Goal: Task Accomplishment & Management: Complete application form

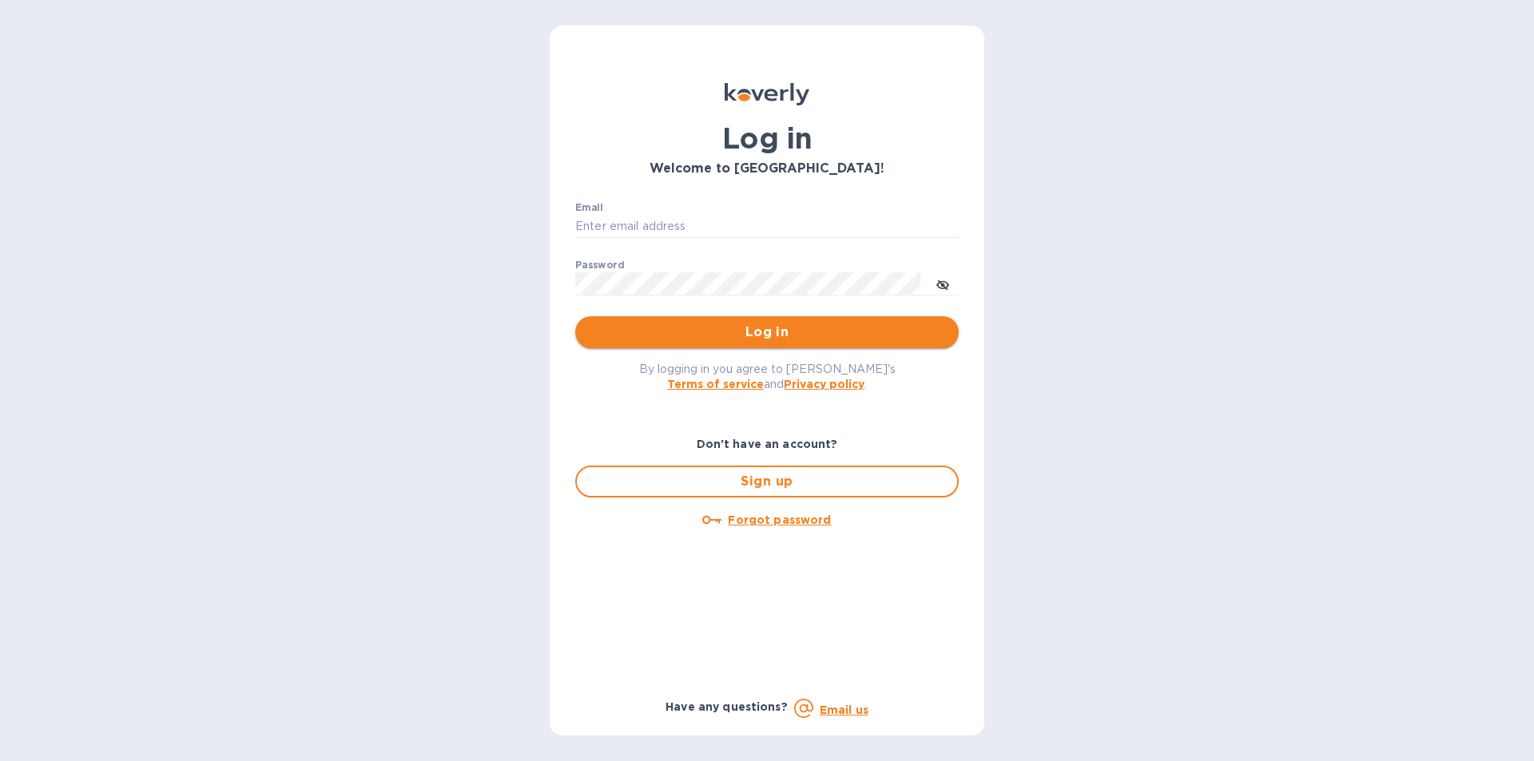
type input "[PERSON_NAME][EMAIL_ADDRESS][DOMAIN_NAME]"
click at [752, 332] on span "Log in" at bounding box center [767, 332] width 358 height 19
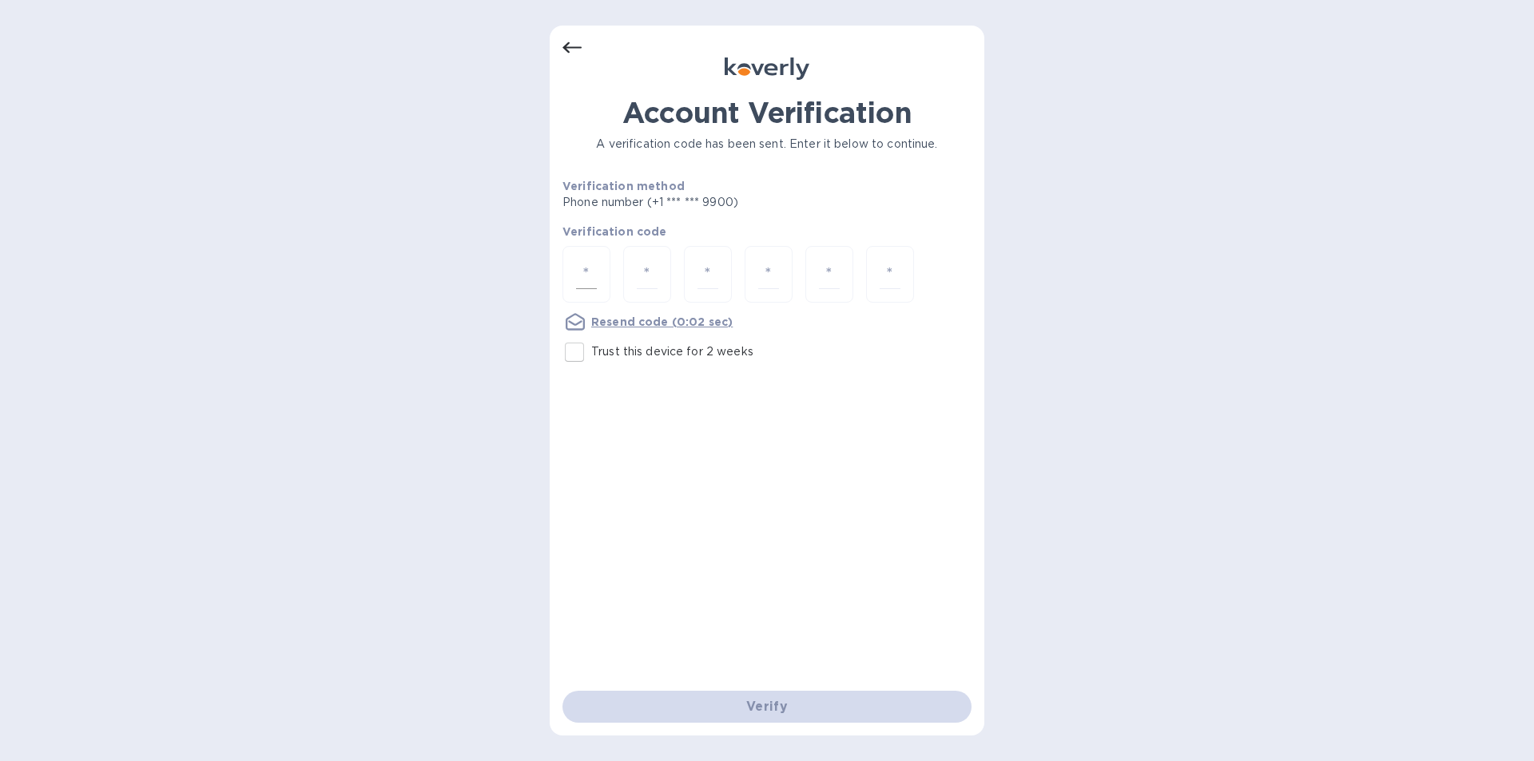
click at [602, 270] on div at bounding box center [586, 274] width 48 height 57
type input "6"
type input "1"
type input "9"
type input "1"
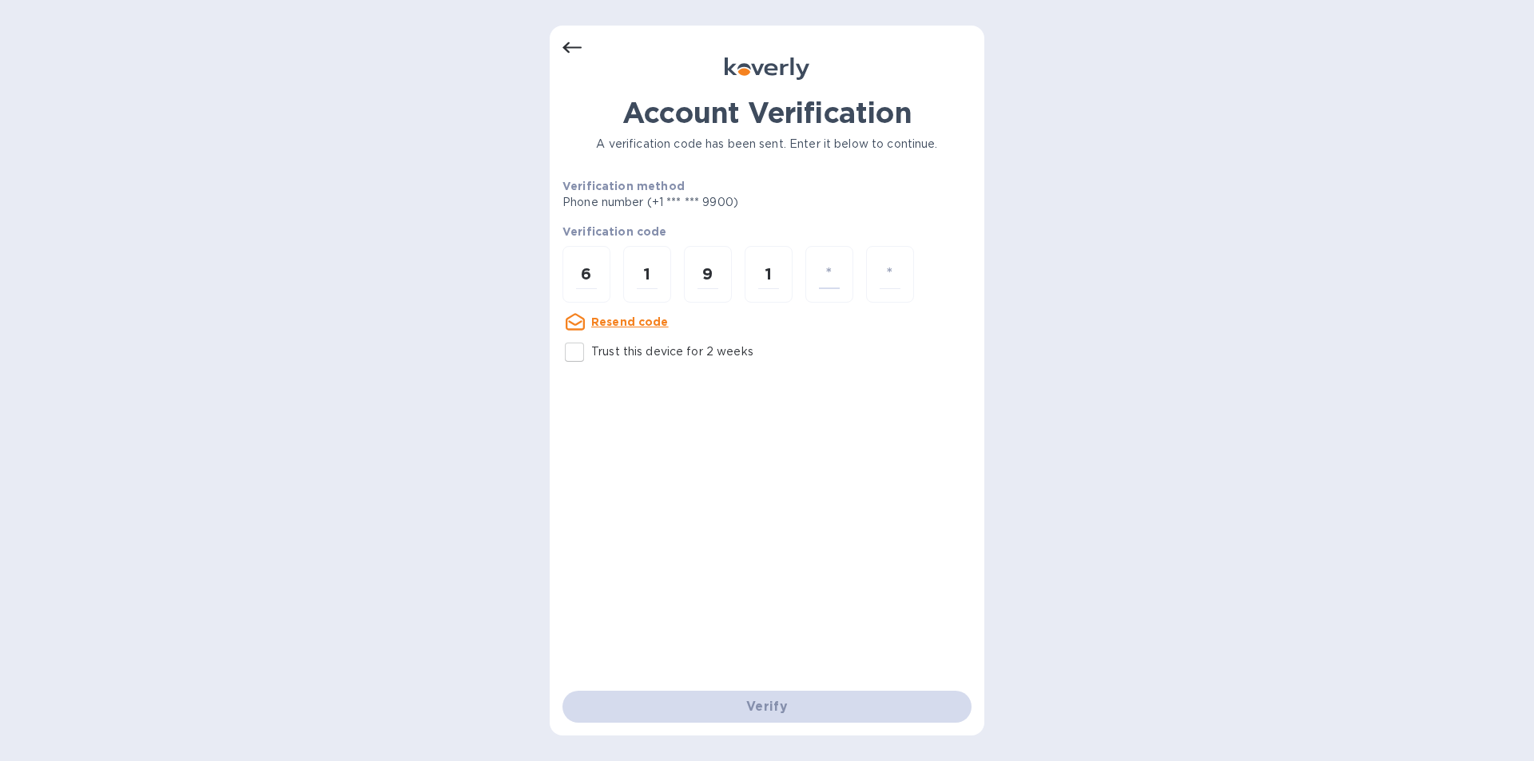
type input "7"
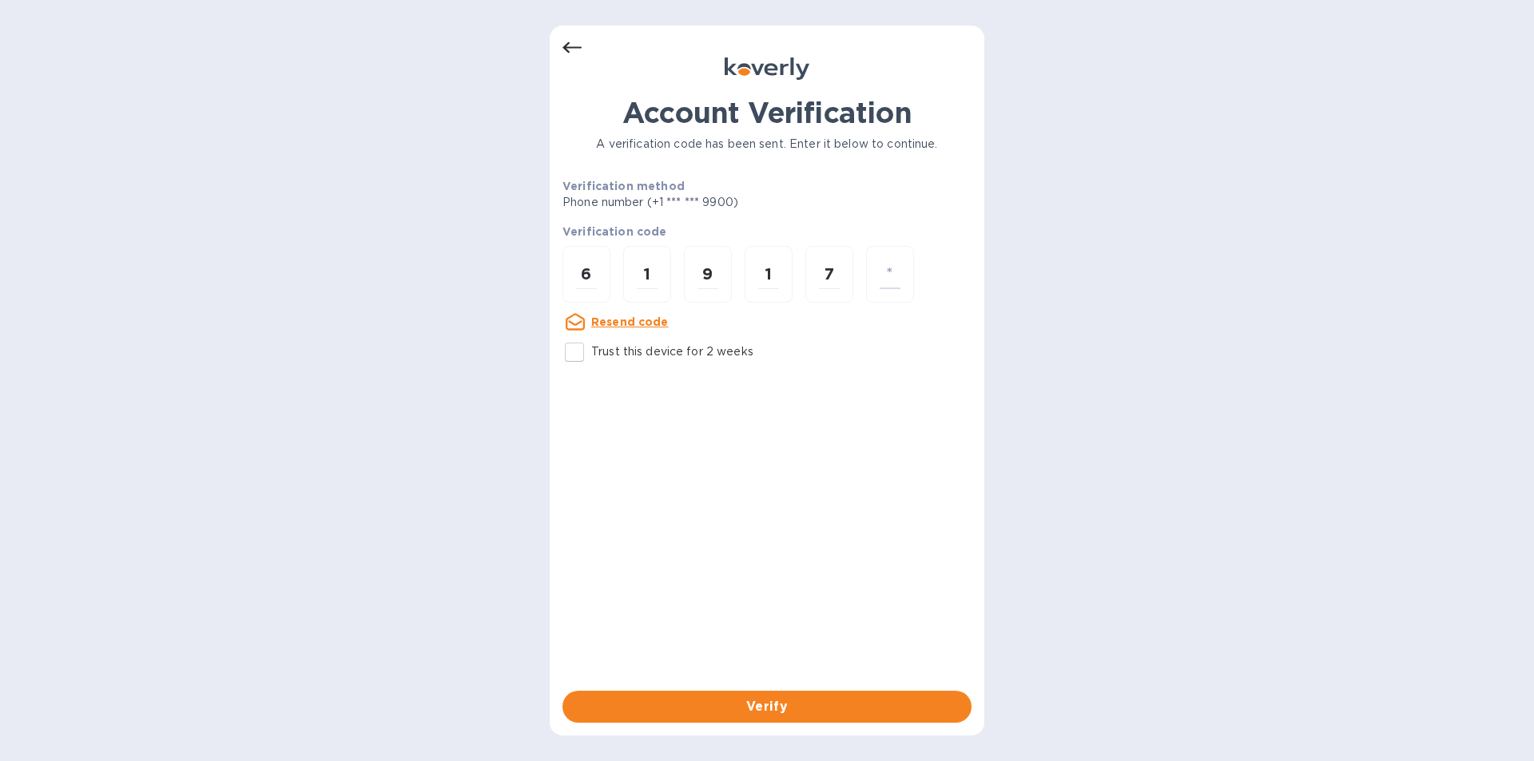
type input "4"
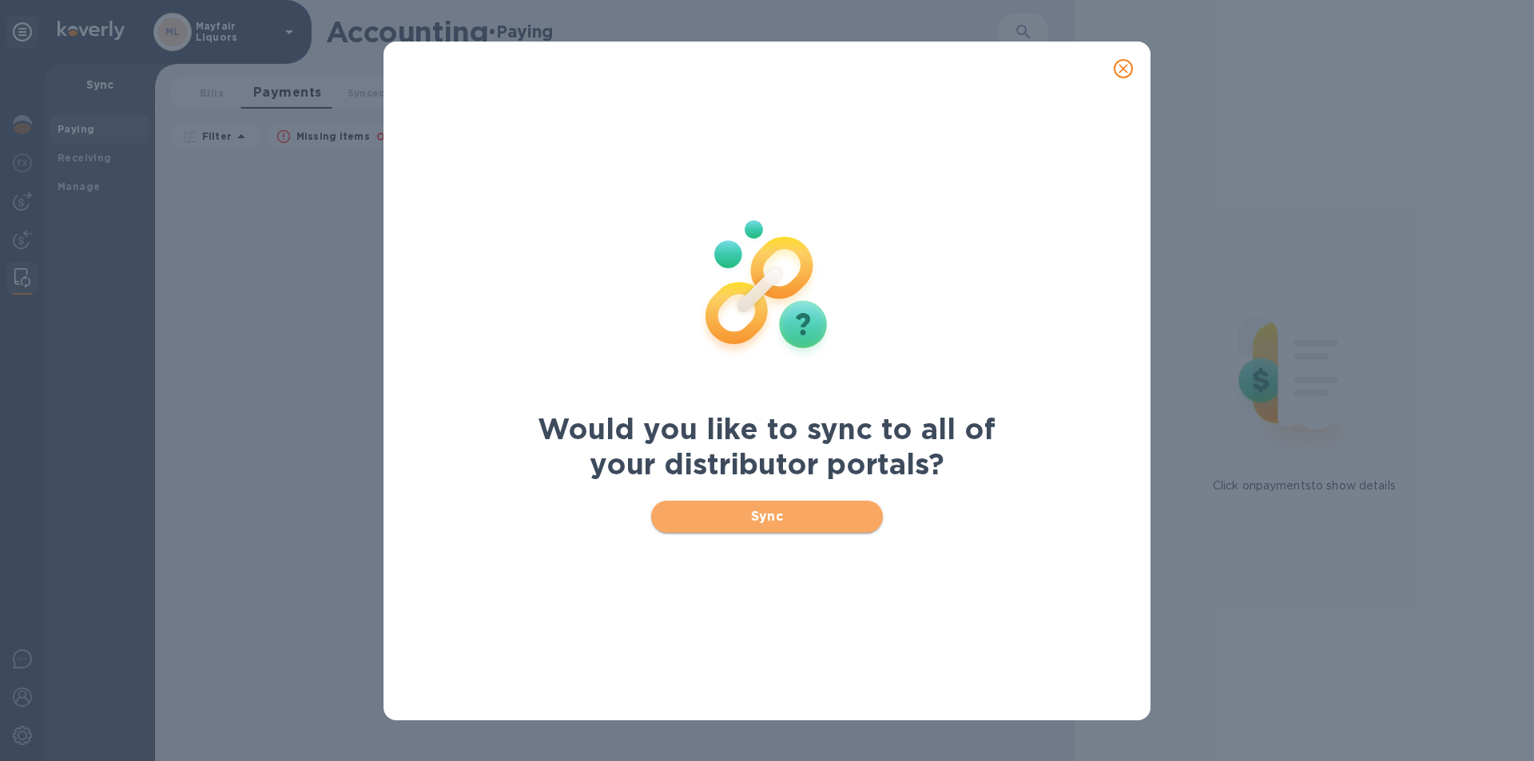
click at [790, 517] on span "Sync" at bounding box center [767, 516] width 207 height 19
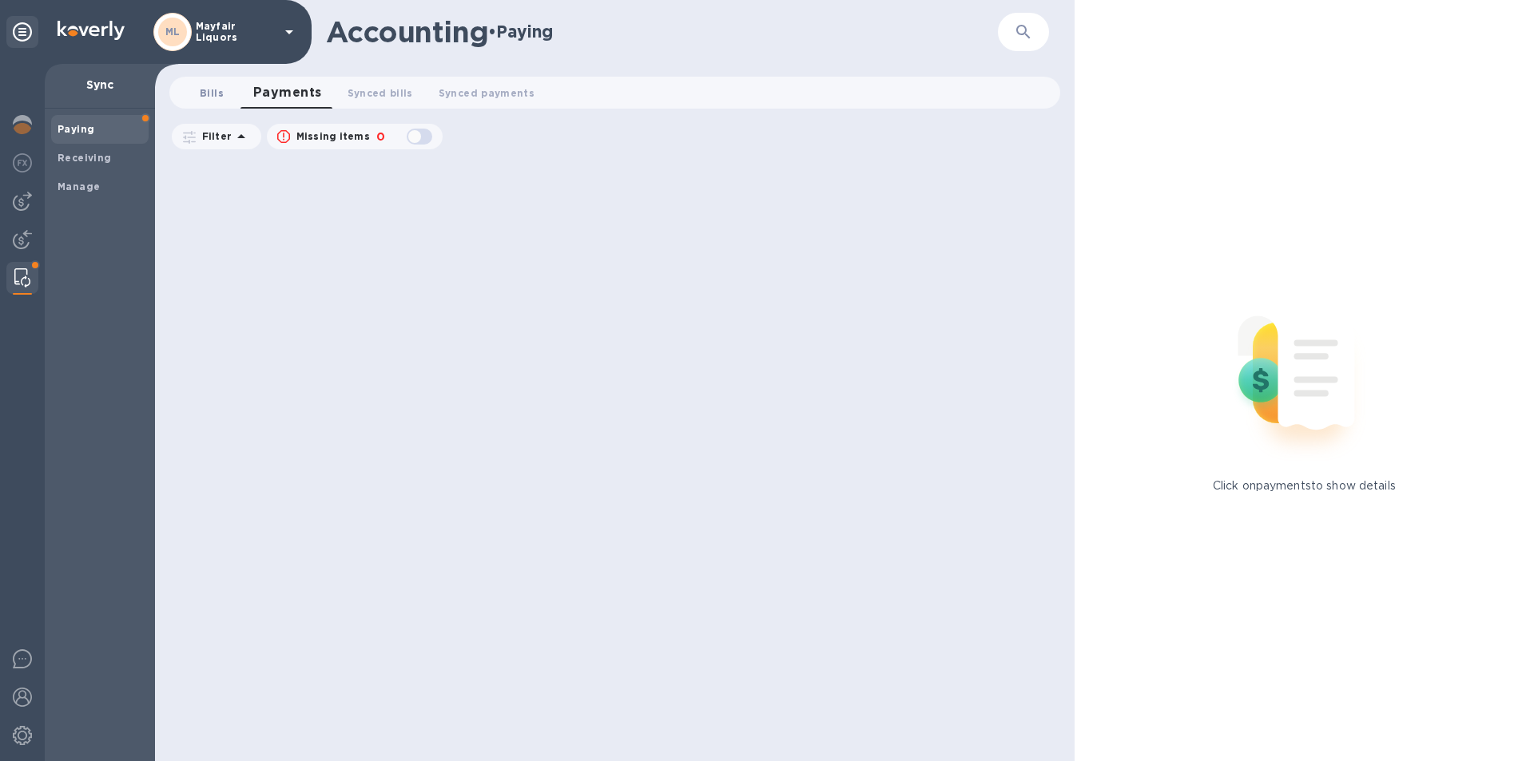
click at [223, 93] on span "Bills 0" at bounding box center [212, 93] width 32 height 17
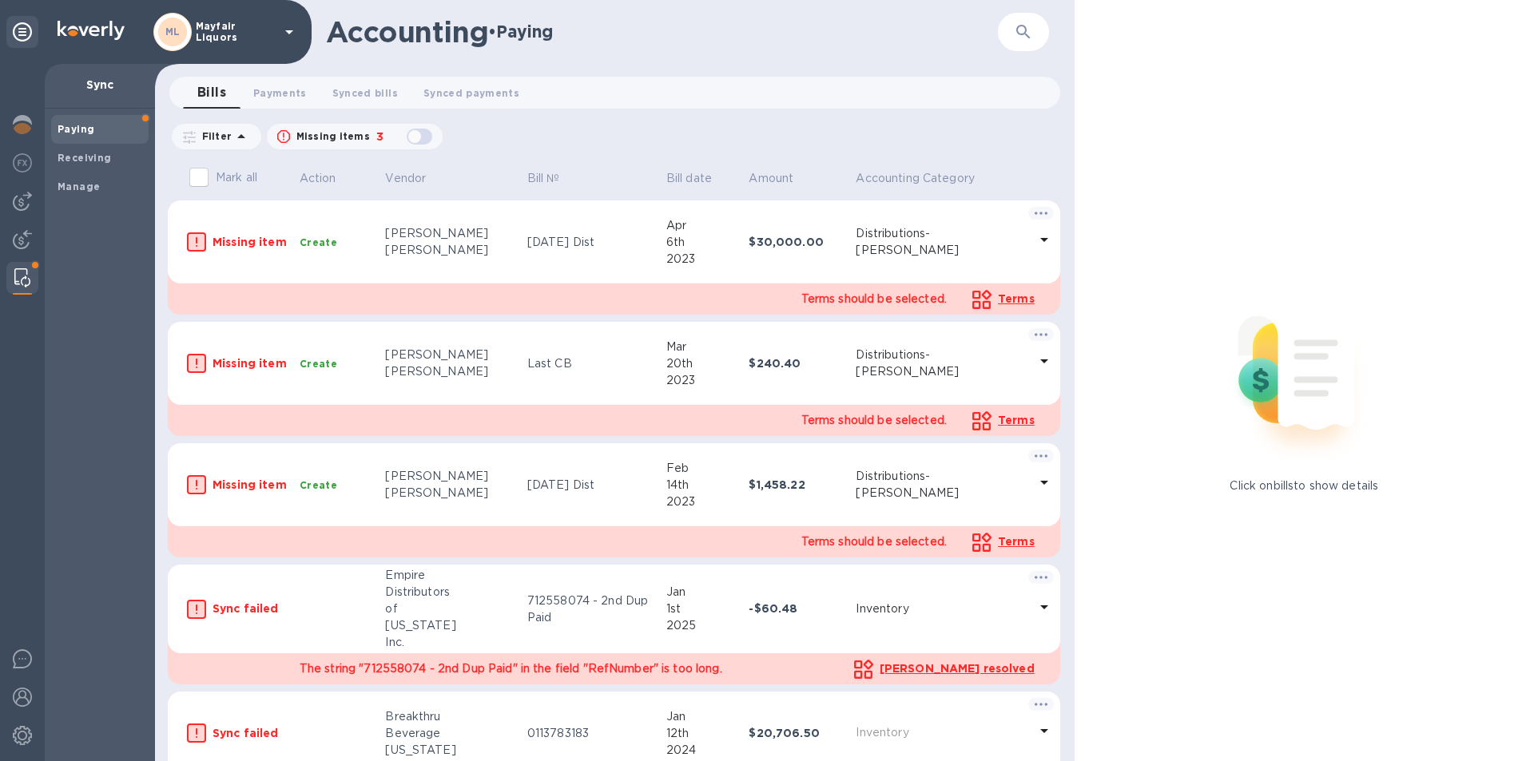
click at [20, 205] on img at bounding box center [22, 201] width 19 height 19
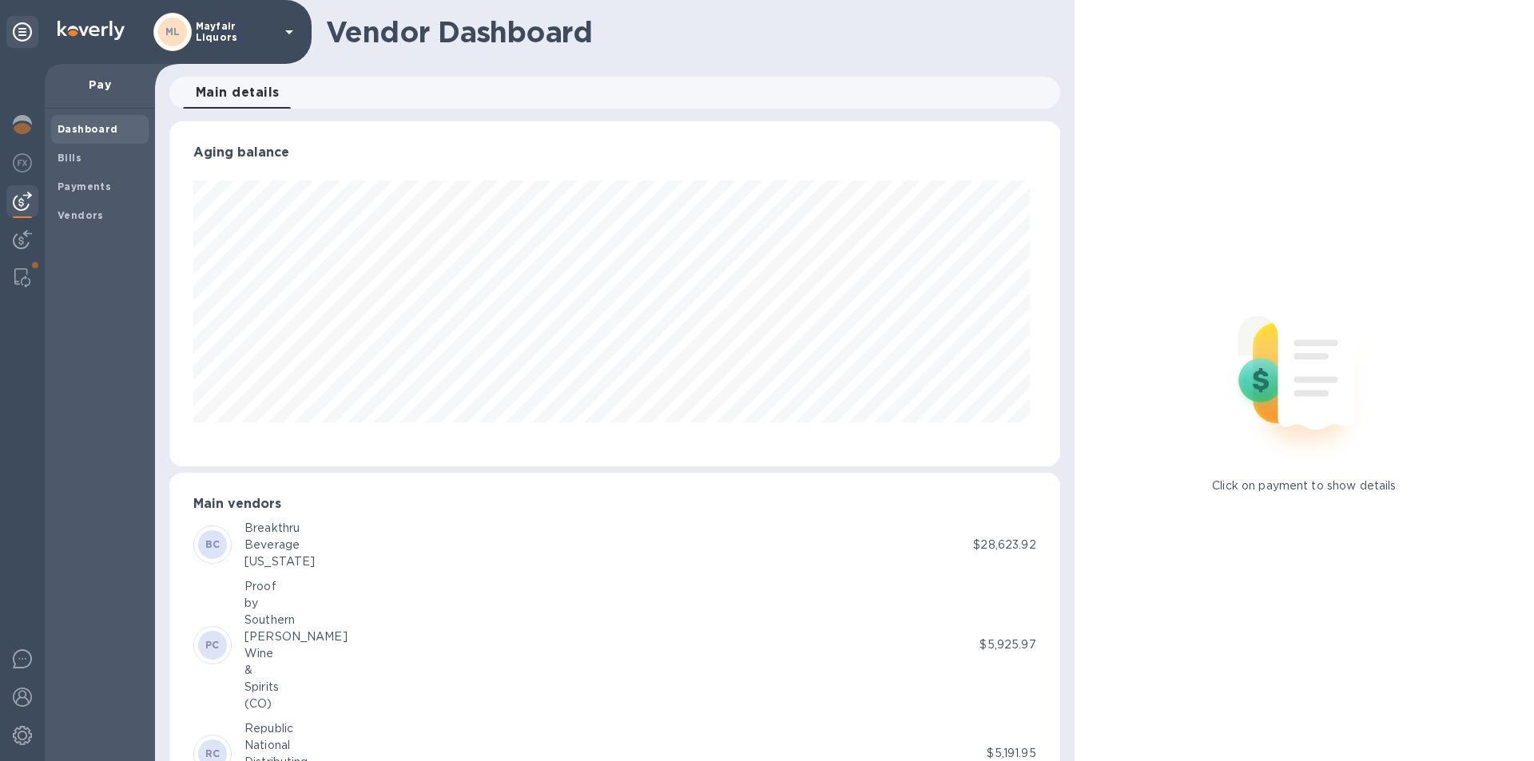
scroll to position [345, 884]
click at [68, 213] on b "Vendors" at bounding box center [81, 215] width 46 height 12
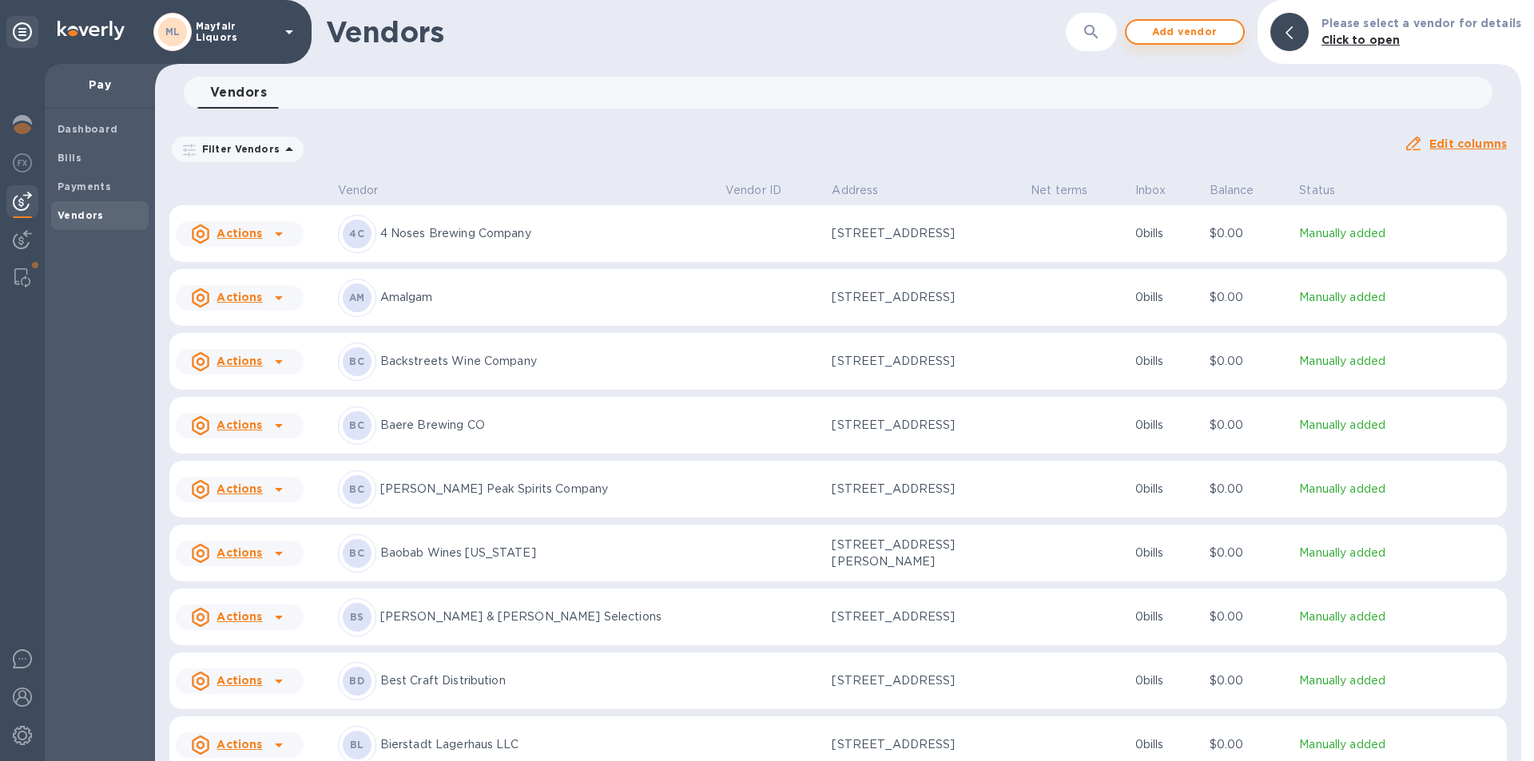
click at [1170, 36] on span "Add vendor" at bounding box center [1184, 31] width 91 height 19
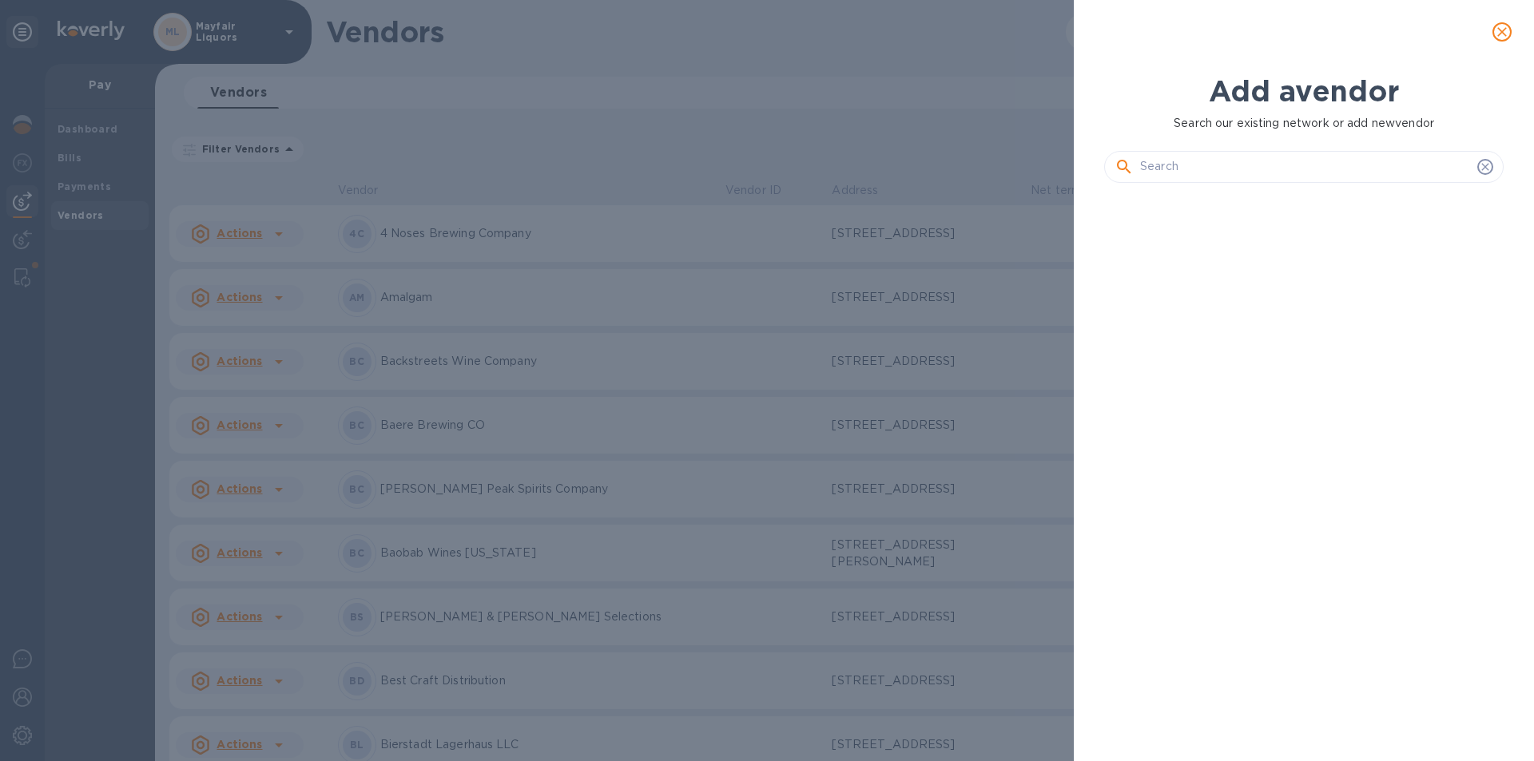
scroll to position [511, 406]
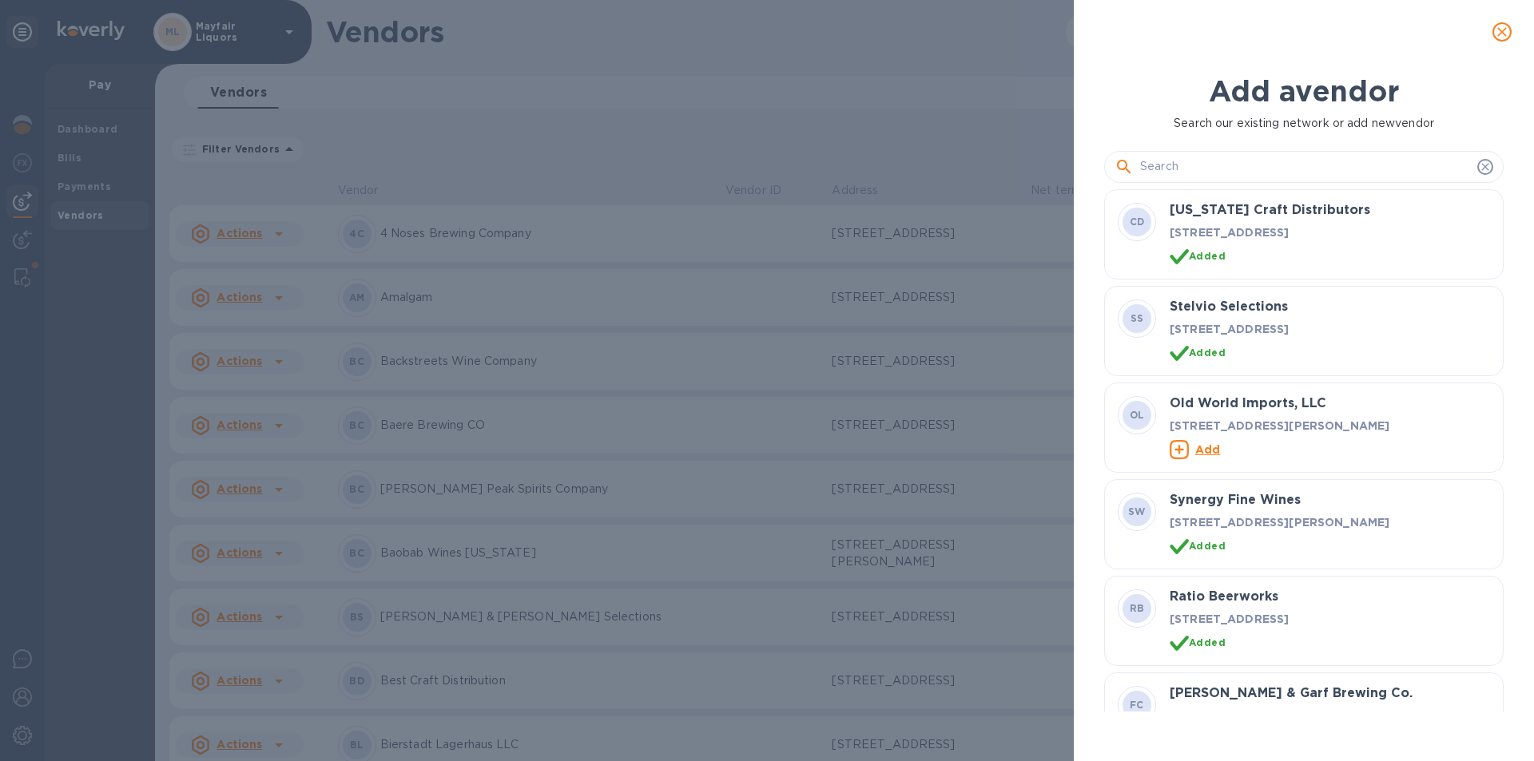
click at [1225, 178] on div at bounding box center [1303, 167] width 399 height 32
click at [1229, 165] on input "text" at bounding box center [1305, 167] width 331 height 24
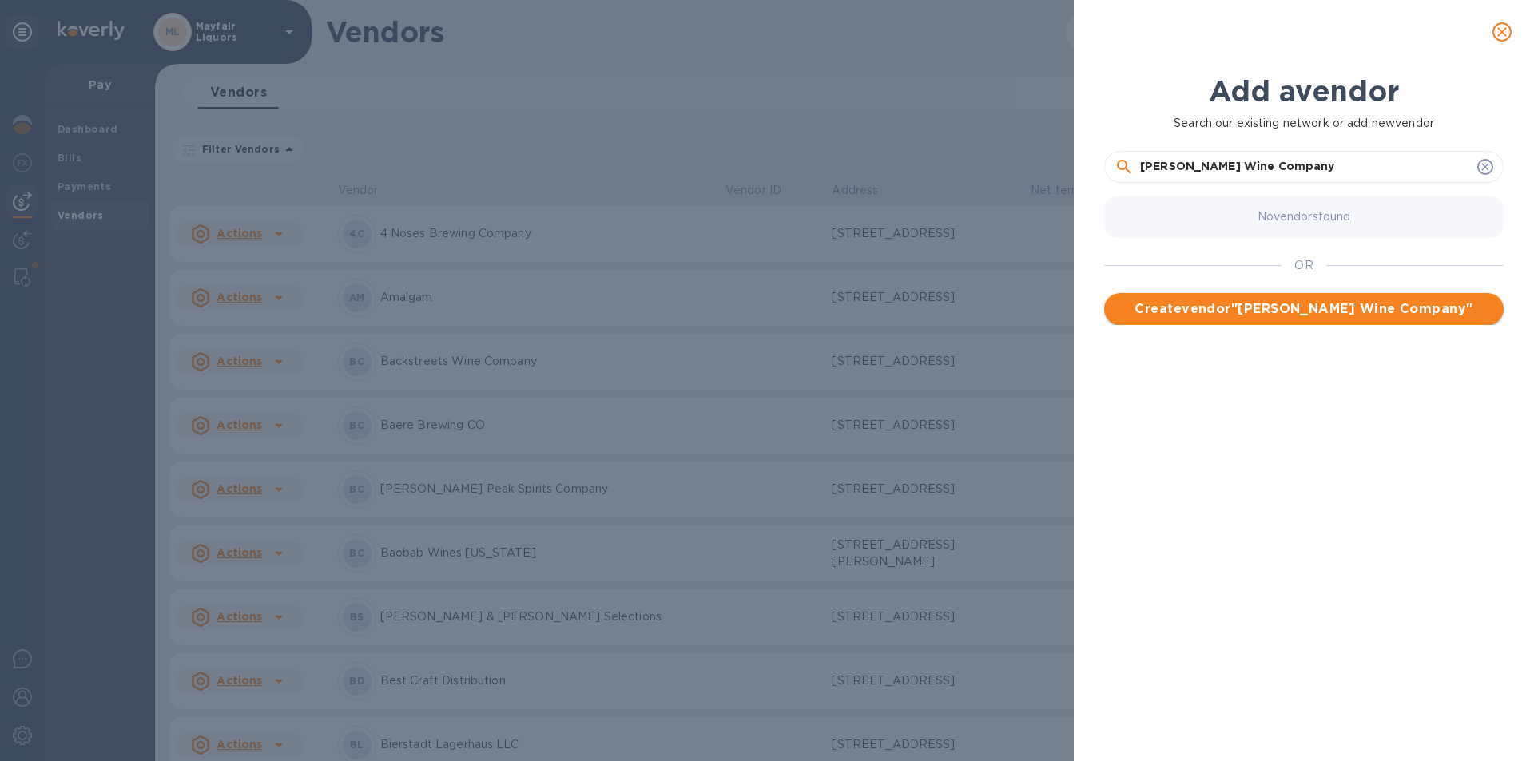
type input "[PERSON_NAME] Wine Company"
click at [1321, 303] on span "Create vendor " [PERSON_NAME] Wine Company "" at bounding box center [1304, 309] width 374 height 19
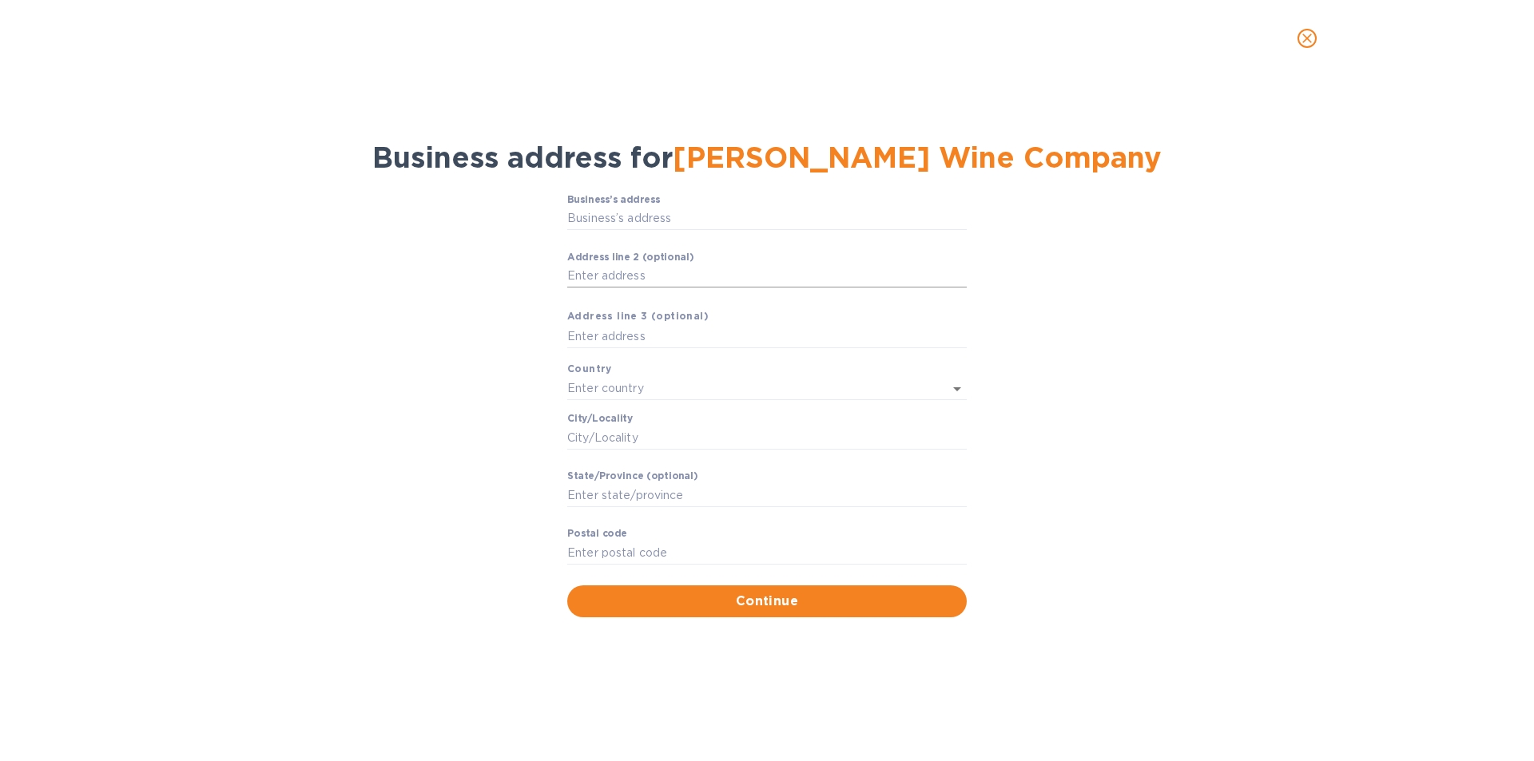
click at [635, 278] on input "Аddress line 2 (optional)" at bounding box center [766, 276] width 399 height 24
drag, startPoint x: 668, startPoint y: 279, endPoint x: 609, endPoint y: 271, distance: 59.7
click at [609, 271] on input "[STREET_ADDRESS]" at bounding box center [766, 276] width 399 height 24
type input "[STREET_ADDRESS]"
drag, startPoint x: 656, startPoint y: 274, endPoint x: 431, endPoint y: 267, distance: 224.6
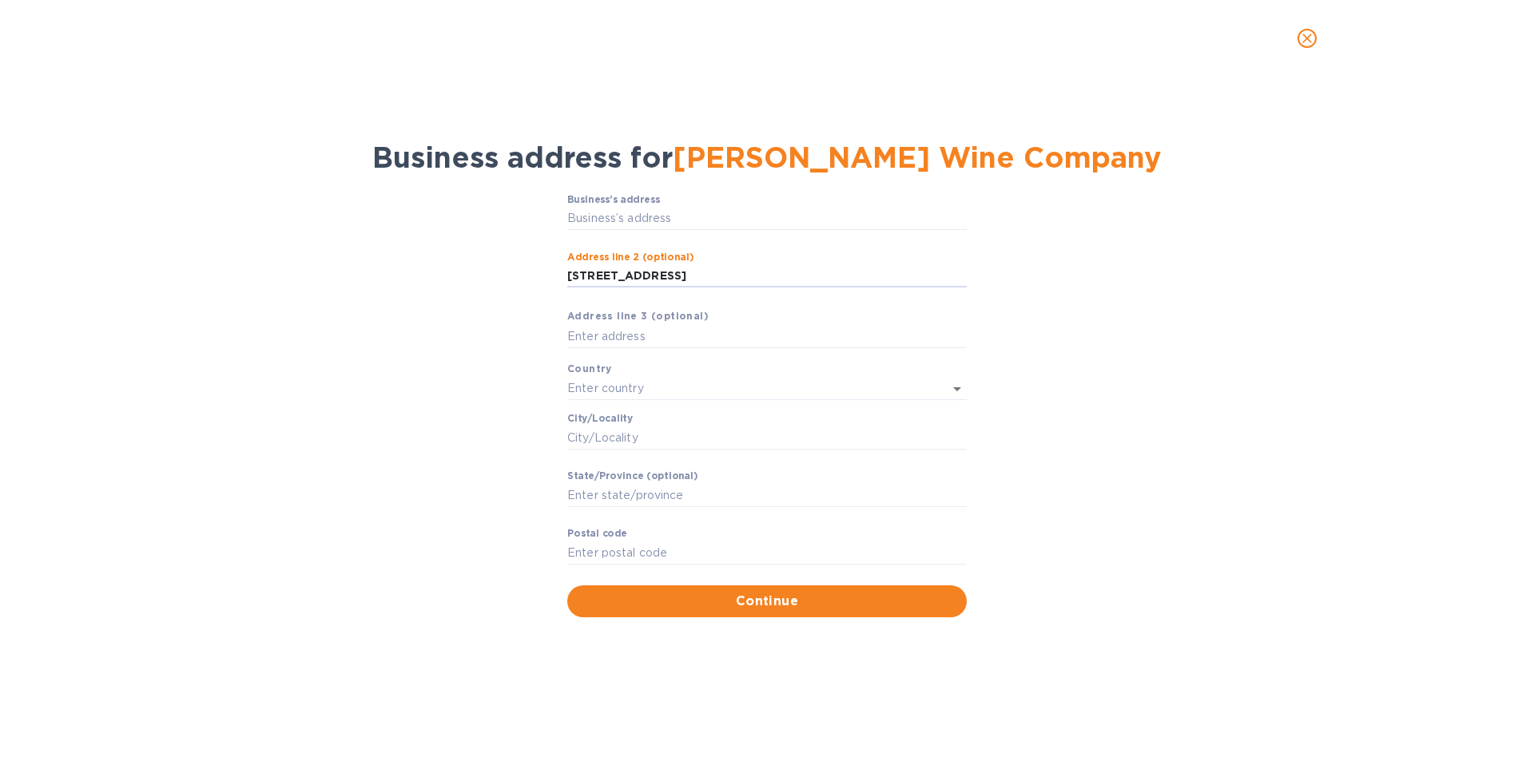
click at [431, 267] on div "Business’s аddress ​ Аddress line 2 (optional) [STREET_ADDRESS] ​ Аddress line …" at bounding box center [767, 406] width 1492 height 443
click at [617, 220] on input "Business’s аddress" at bounding box center [766, 219] width 399 height 24
type input "[STREET_ADDRESS]"
type input "[GEOGRAPHIC_DATA]"
type input "Palisade"
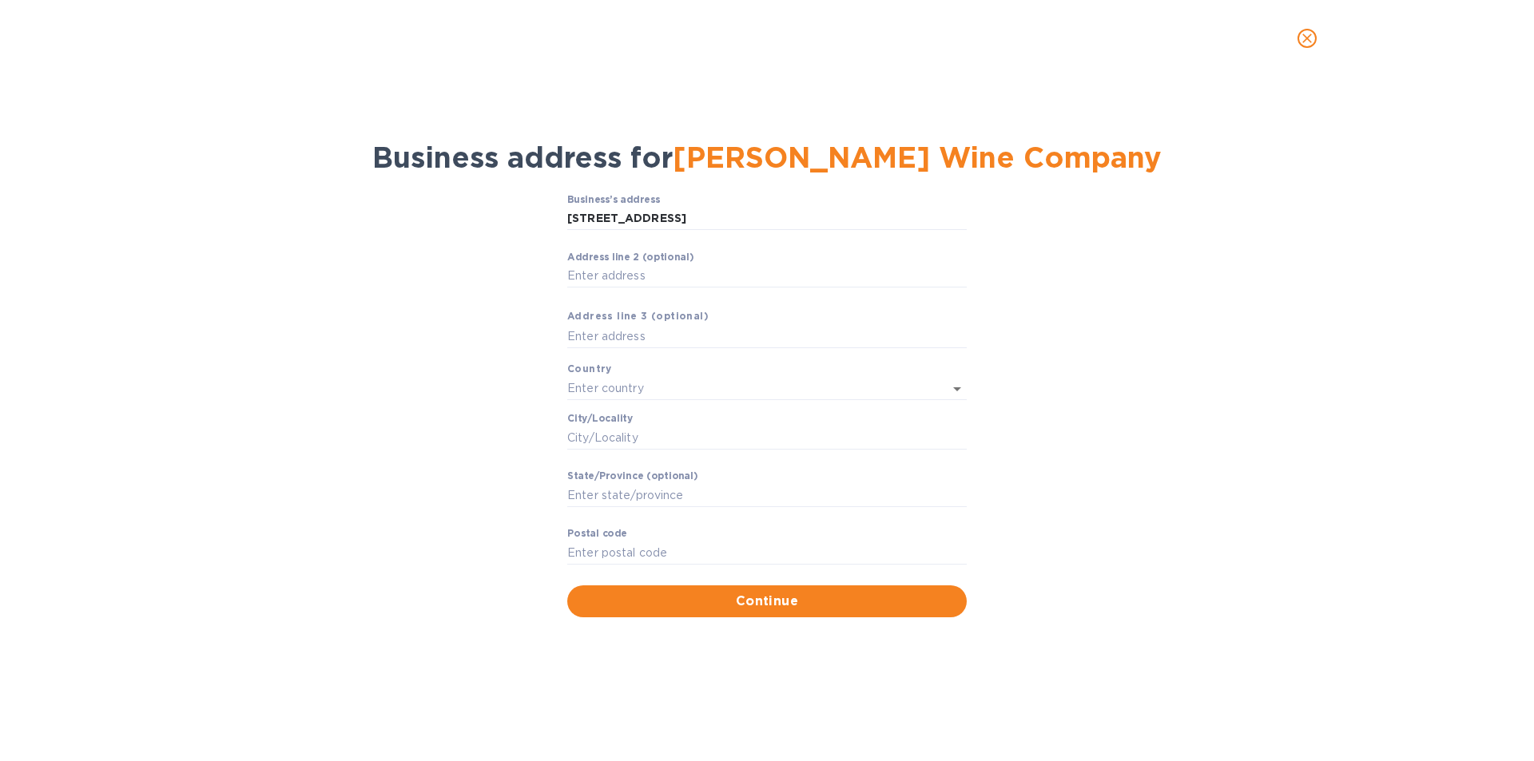
type input "CO"
type input "81526"
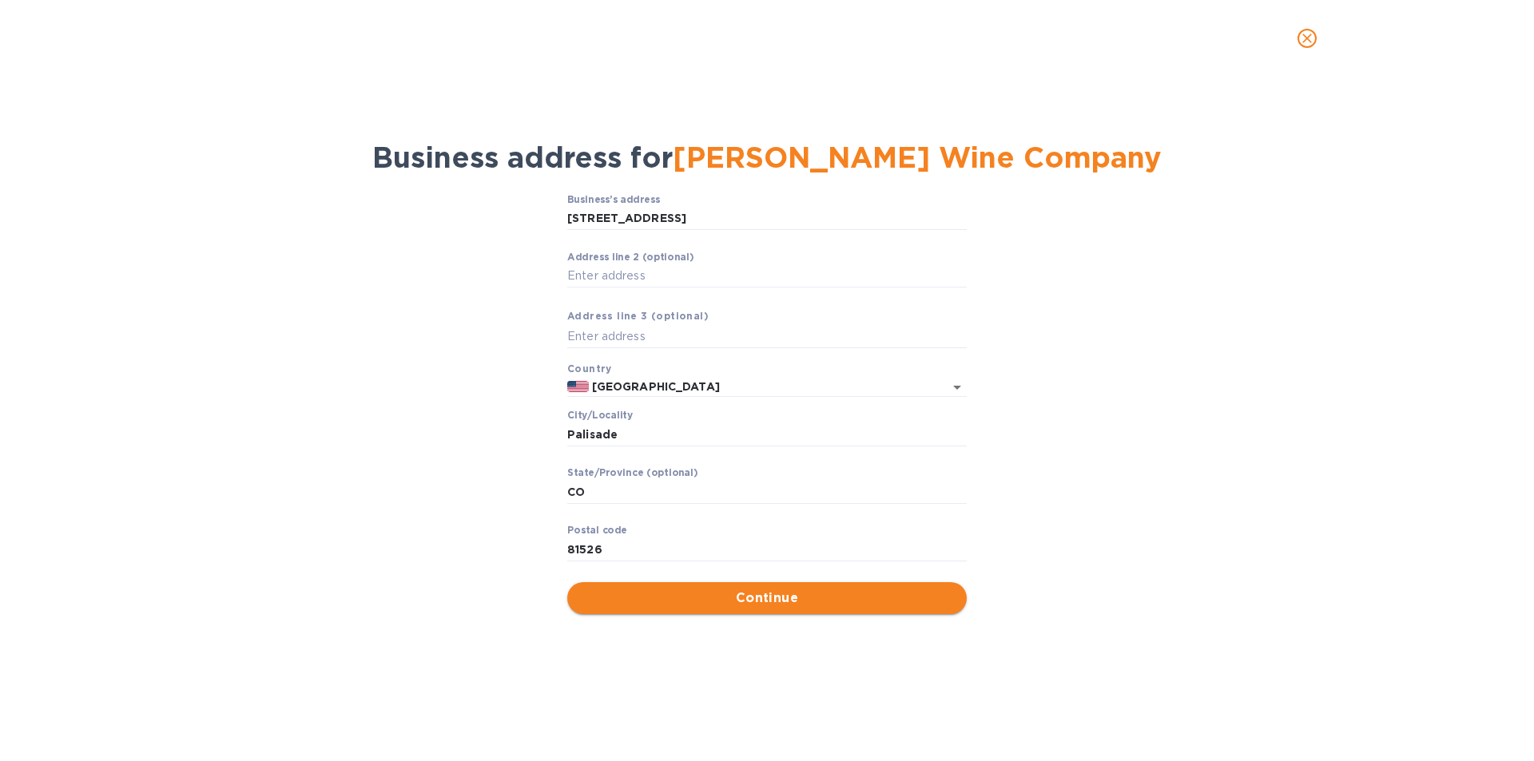
click at [692, 595] on span "Continue" at bounding box center [767, 598] width 374 height 19
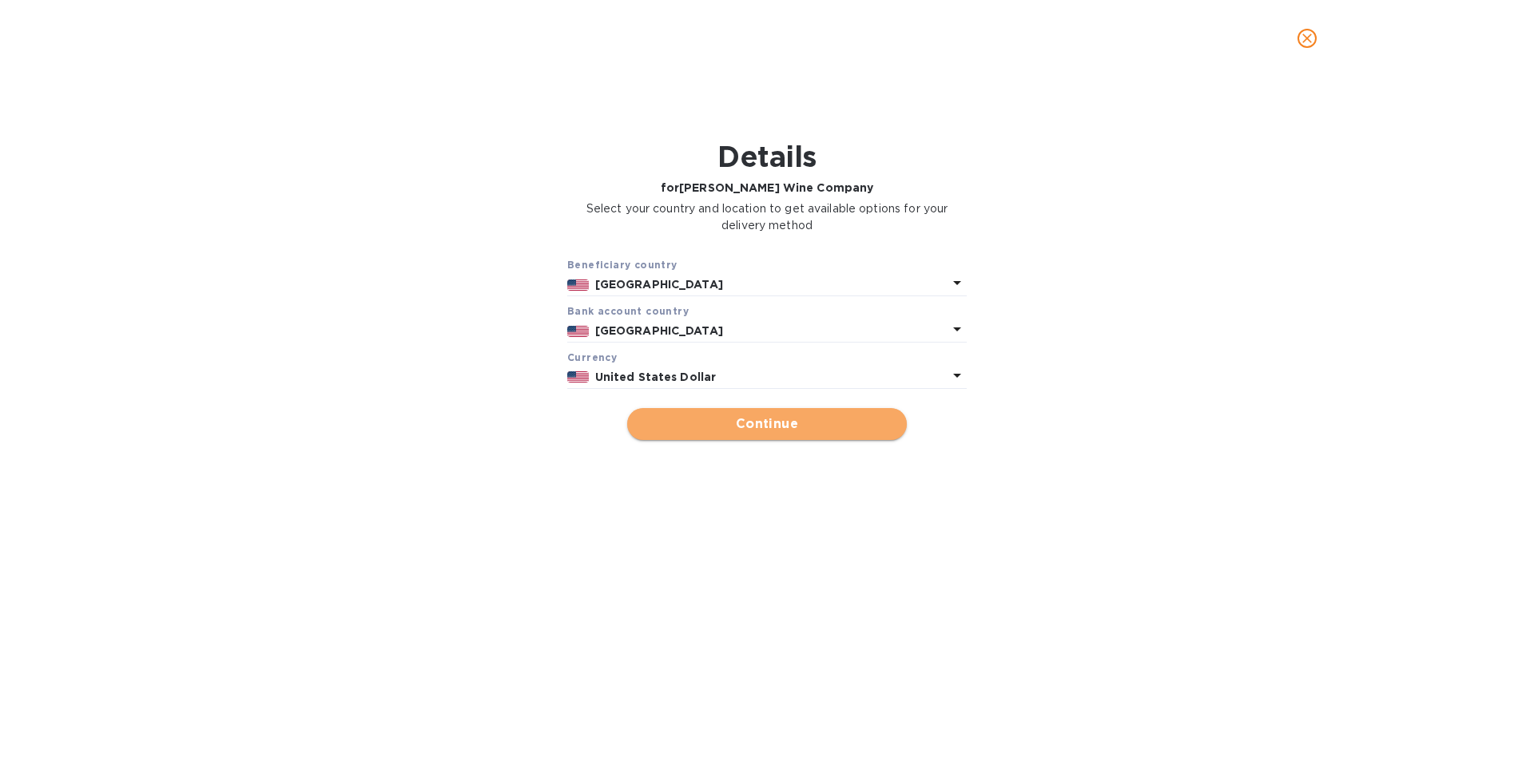
click at [862, 419] on span "Continue" at bounding box center [767, 424] width 254 height 19
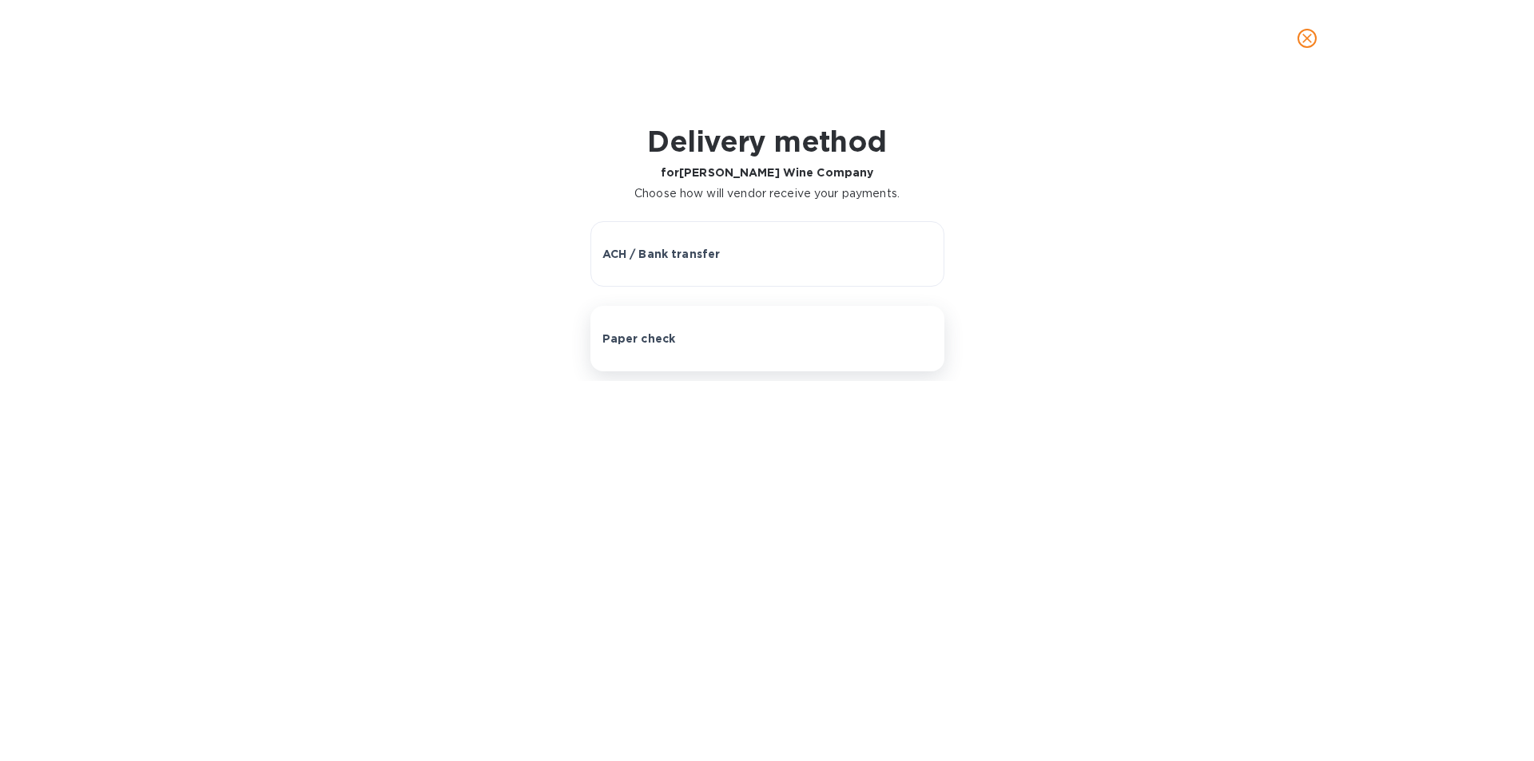
click at [663, 351] on button "Paper check" at bounding box center [767, 339] width 354 height 66
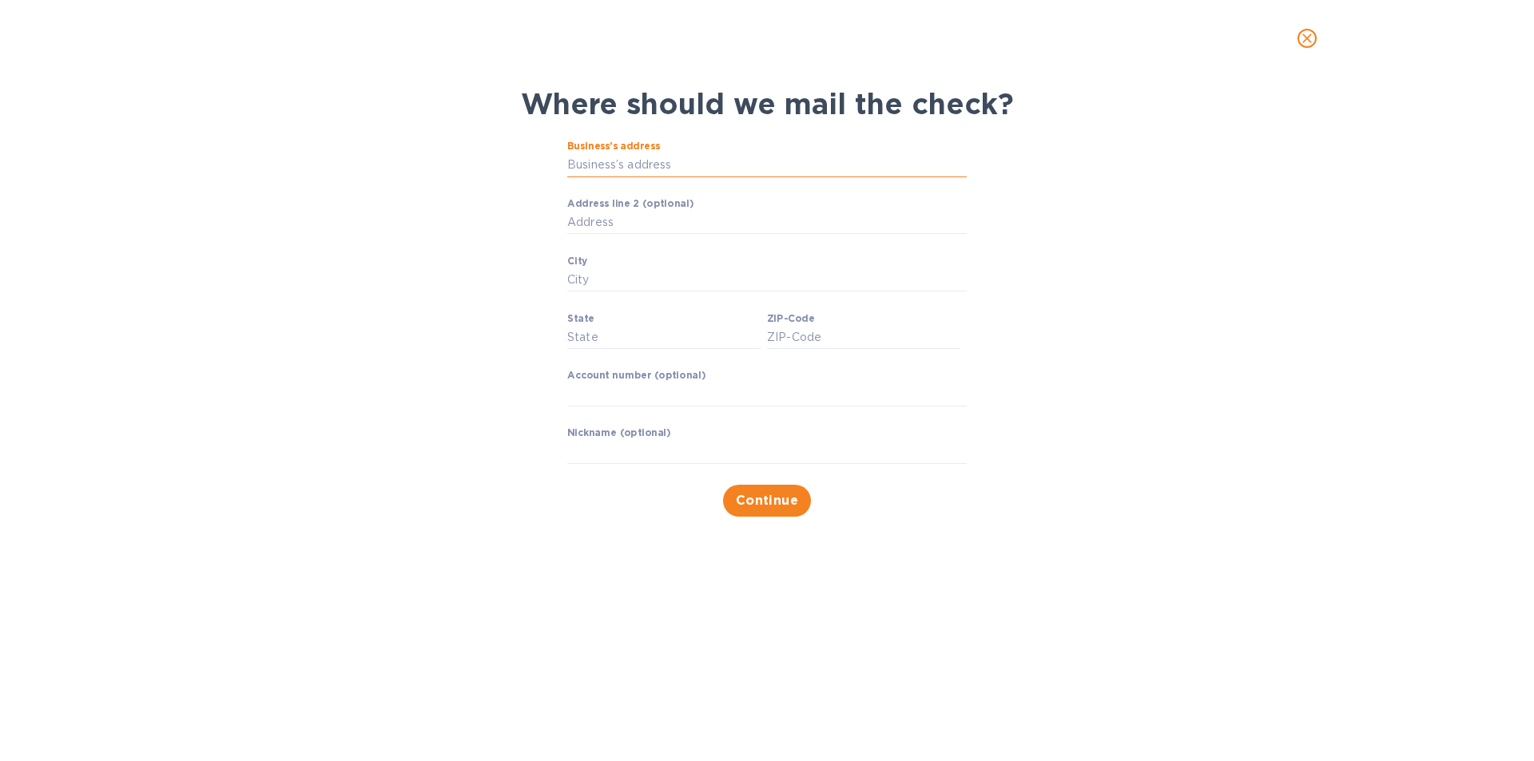
click at [646, 165] on input "Business’s address" at bounding box center [766, 165] width 399 height 24
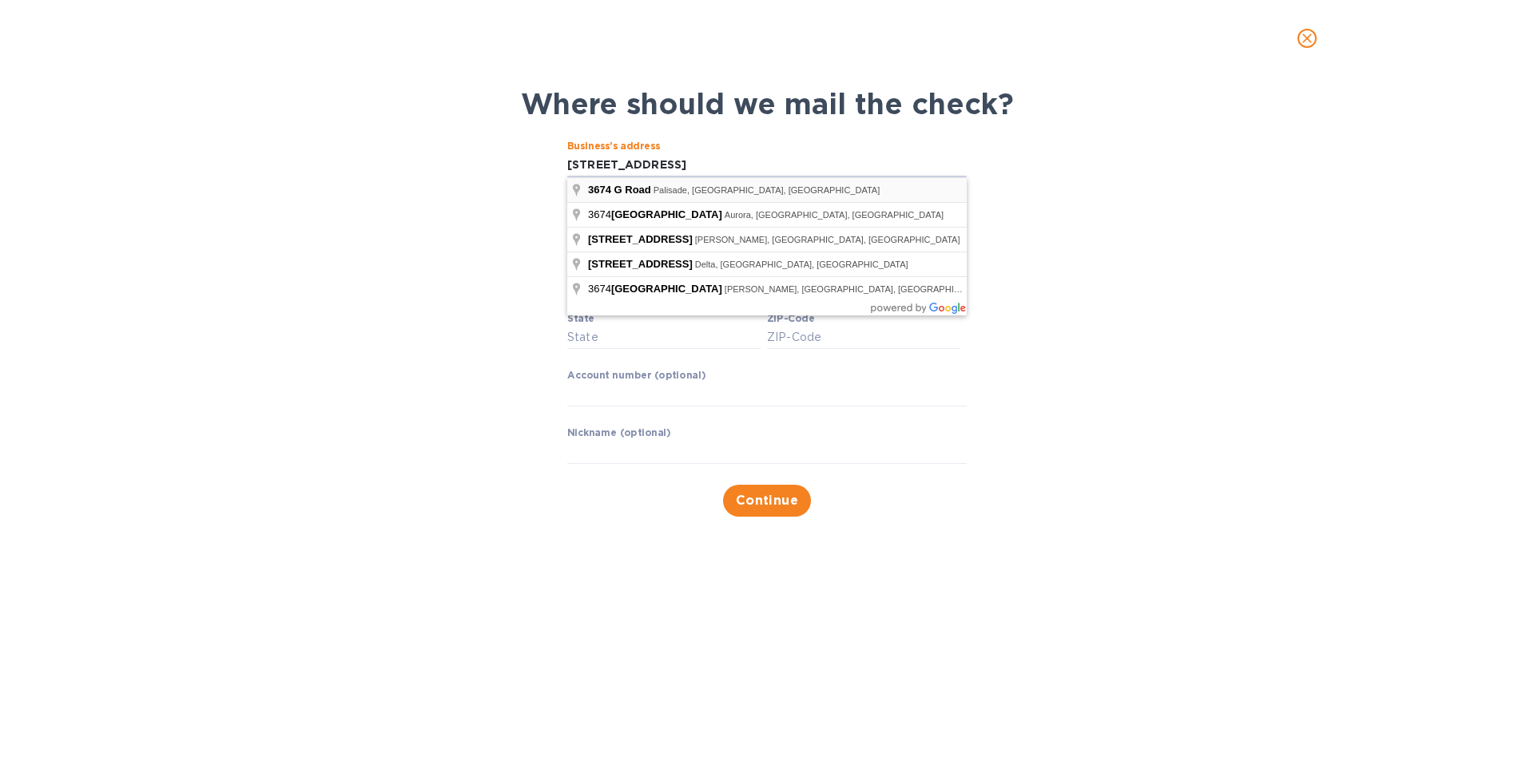
type input "[STREET_ADDRESS]"
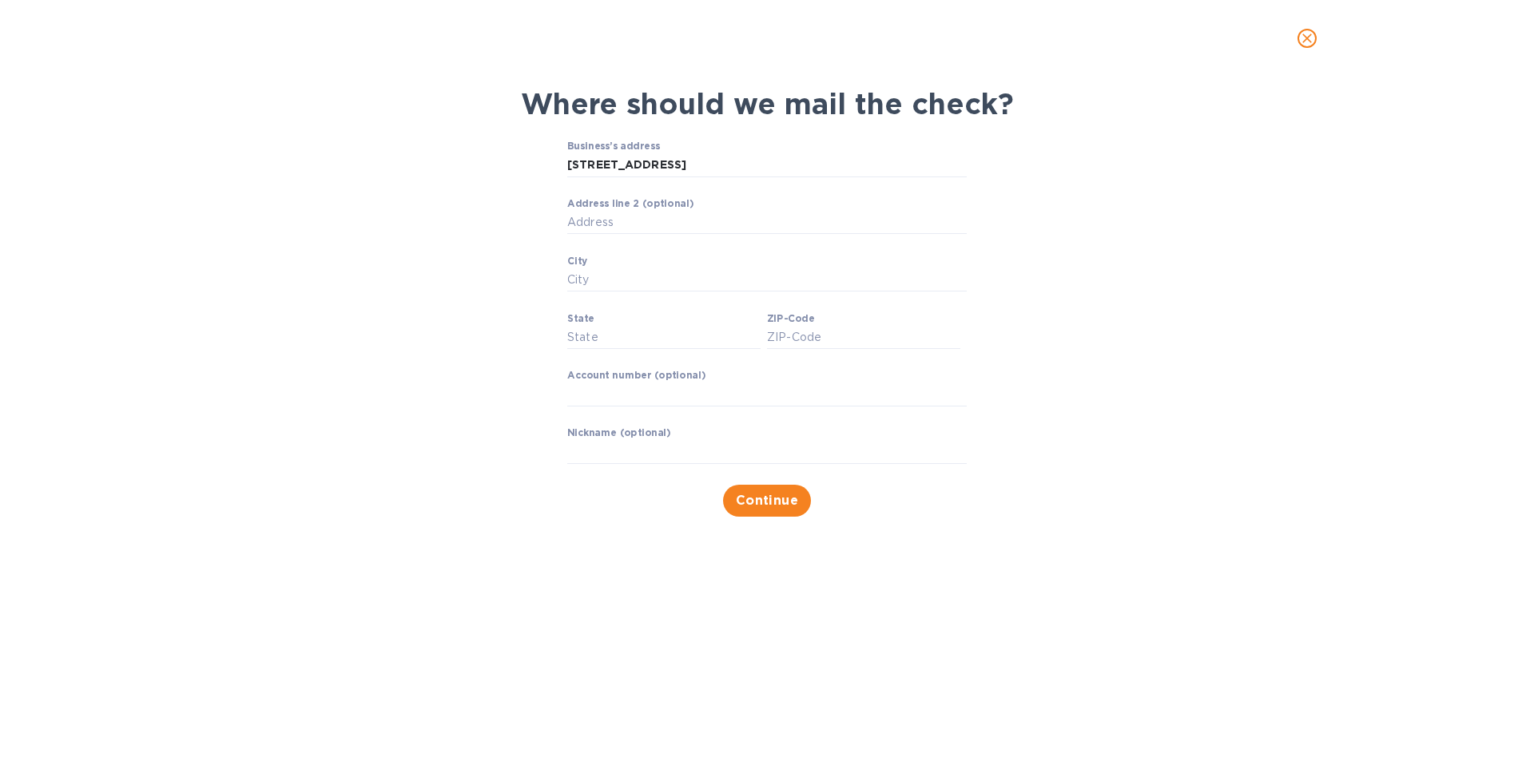
type input "Palisade"
type input "CO"
type input "81526"
click at [772, 497] on span "Continue" at bounding box center [767, 500] width 63 height 19
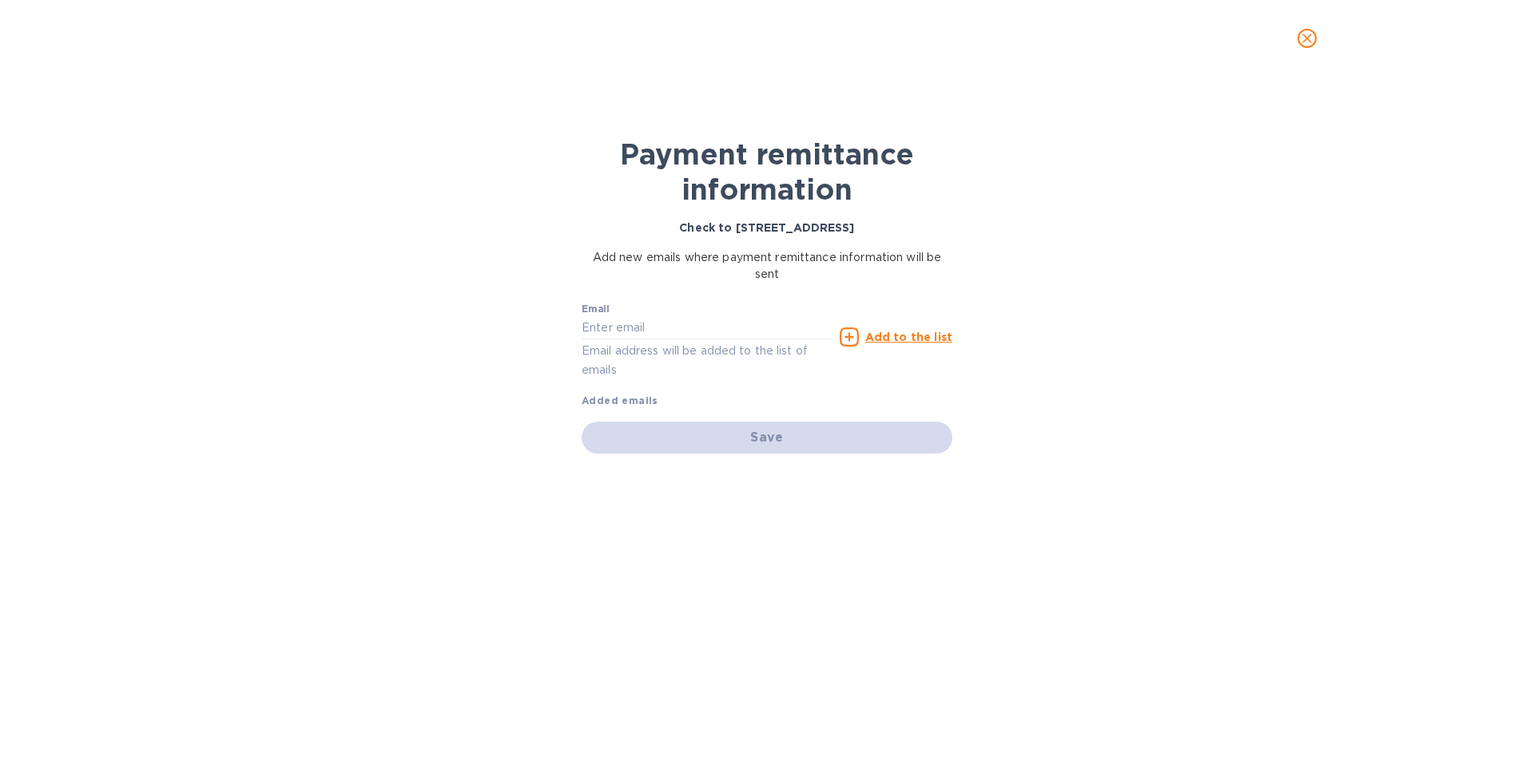
click at [732, 345] on p "Email address will be added to the list of emails" at bounding box center [708, 360] width 252 height 37
click at [732, 326] on input "text" at bounding box center [708, 328] width 252 height 24
type input "[EMAIL_ADDRESS][DOMAIN_NAME]"
click at [936, 345] on p "Add to the list" at bounding box center [908, 337] width 87 height 16
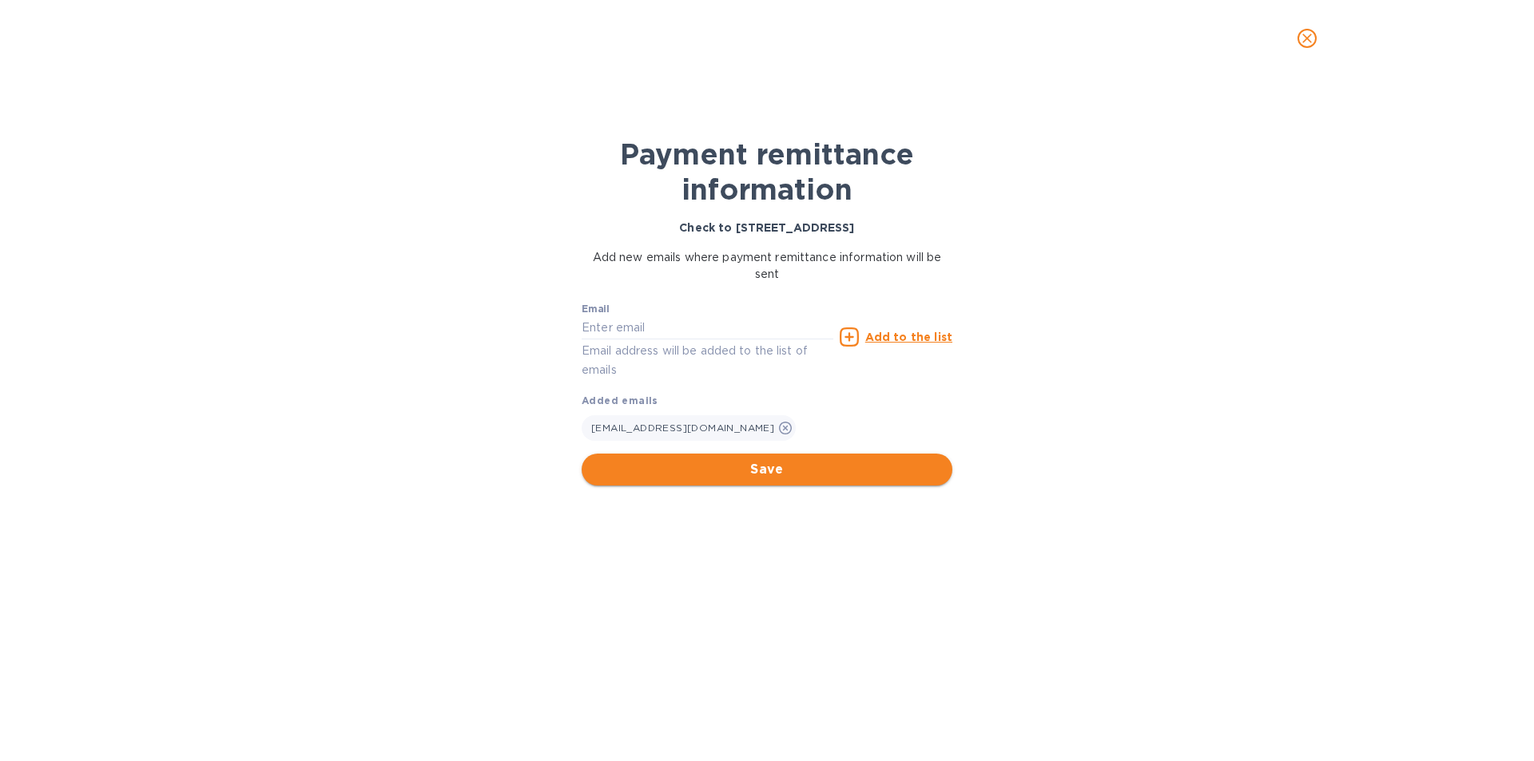
click at [804, 479] on span "Save" at bounding box center [766, 469] width 345 height 19
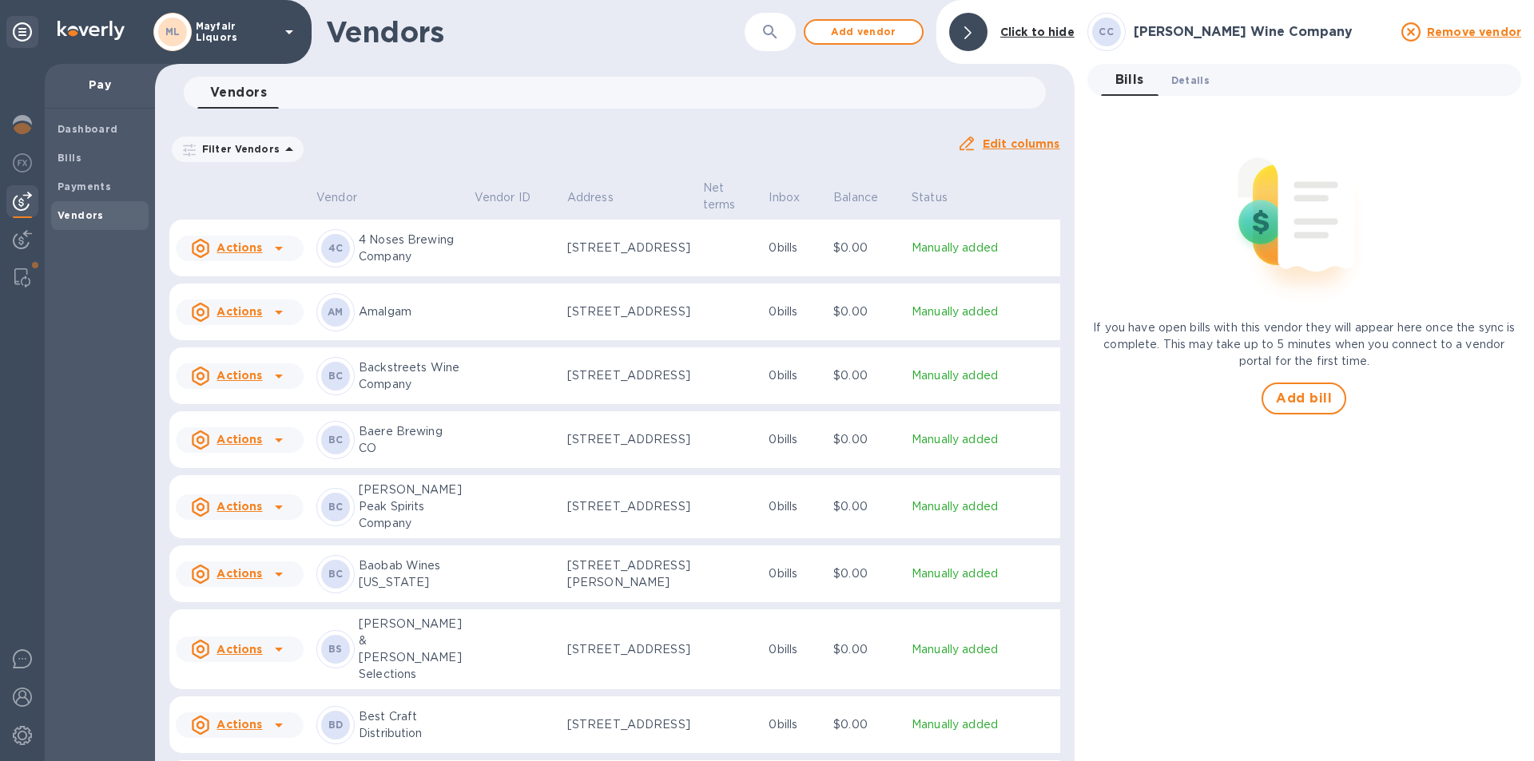
click at [1189, 73] on span "Details 0" at bounding box center [1190, 80] width 38 height 17
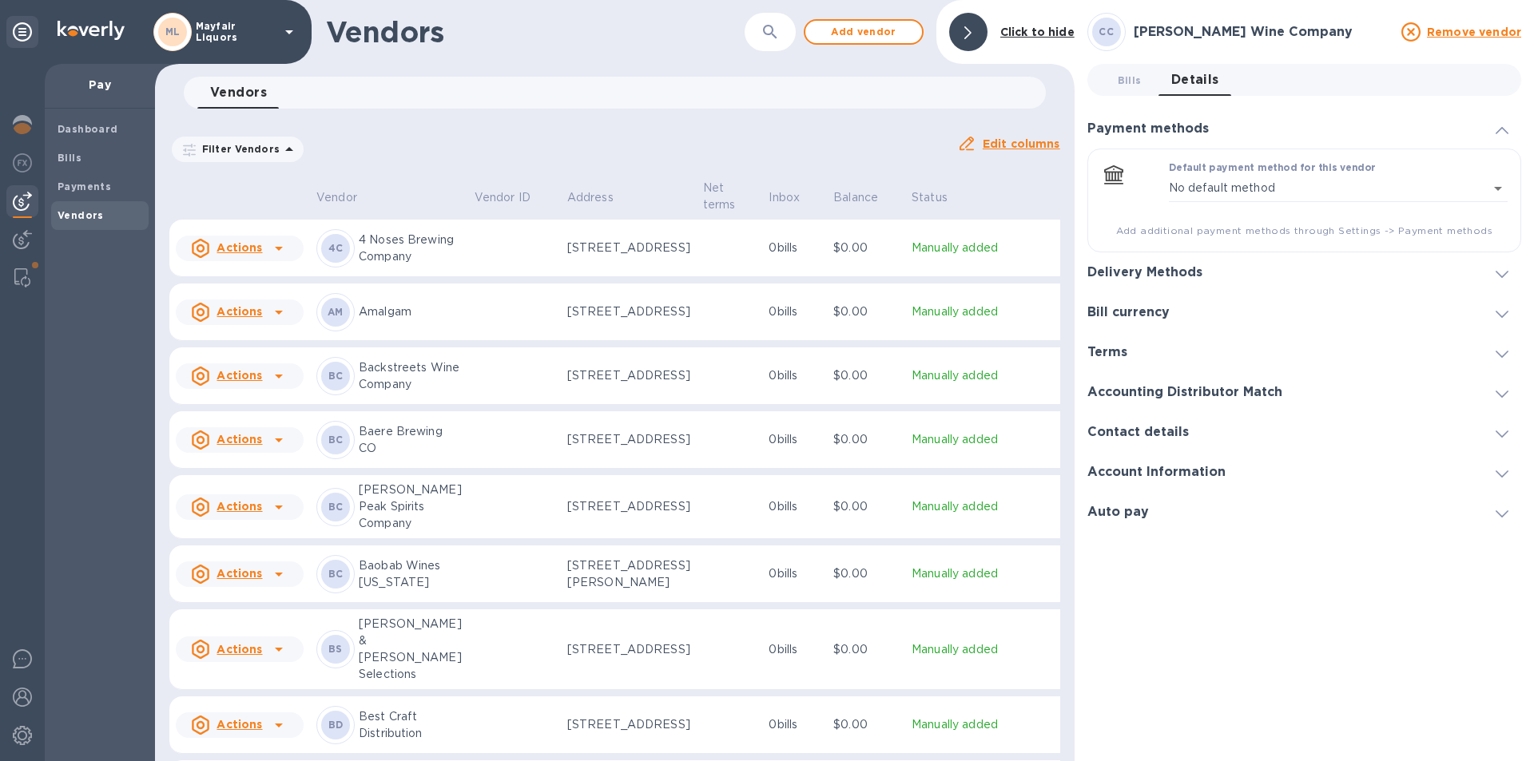
click at [1293, 394] on div "Accounting Distributor Match" at bounding box center [1304, 392] width 434 height 40
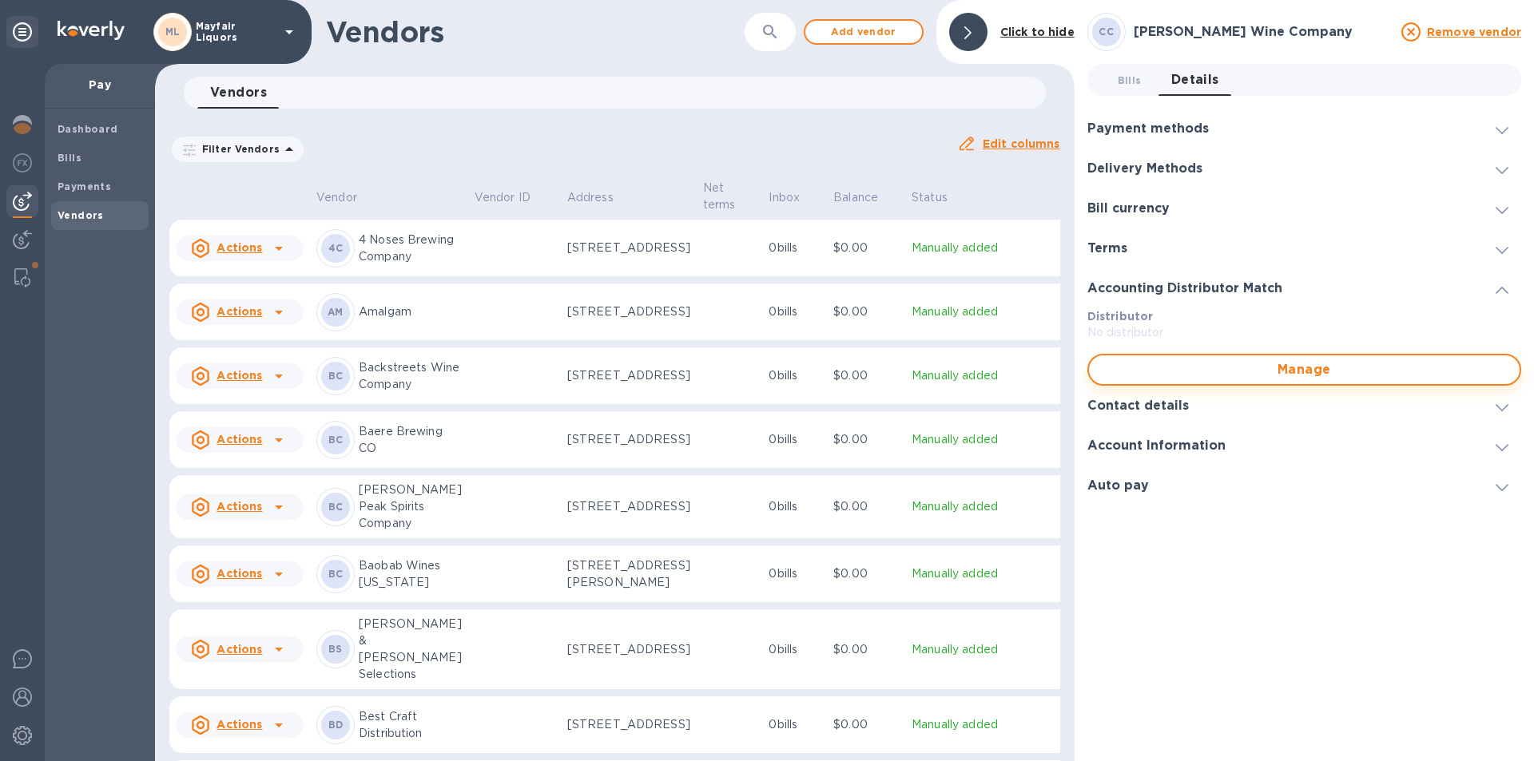
click at [1254, 374] on span "Manage" at bounding box center [1304, 369] width 405 height 19
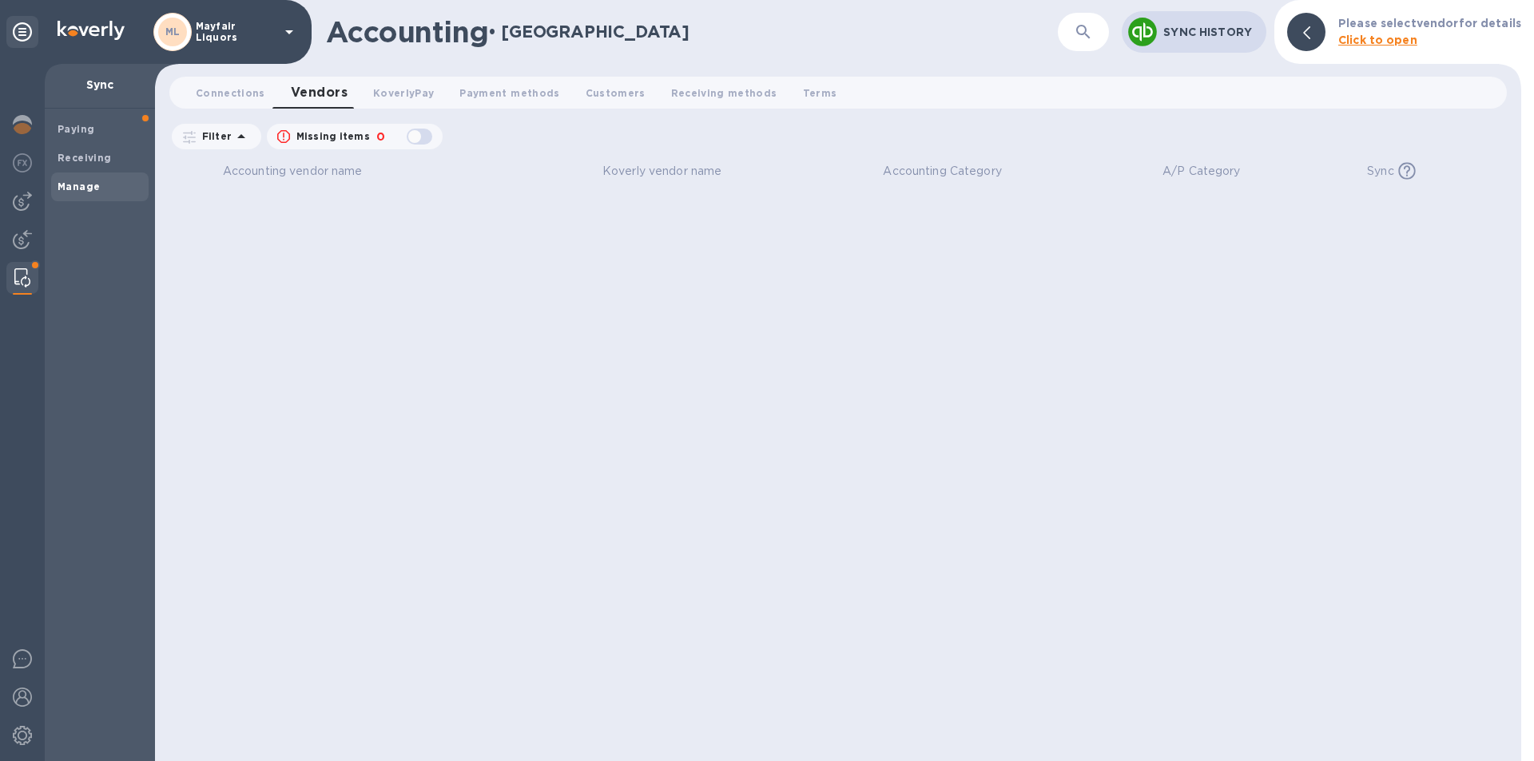
checkbox input "false"
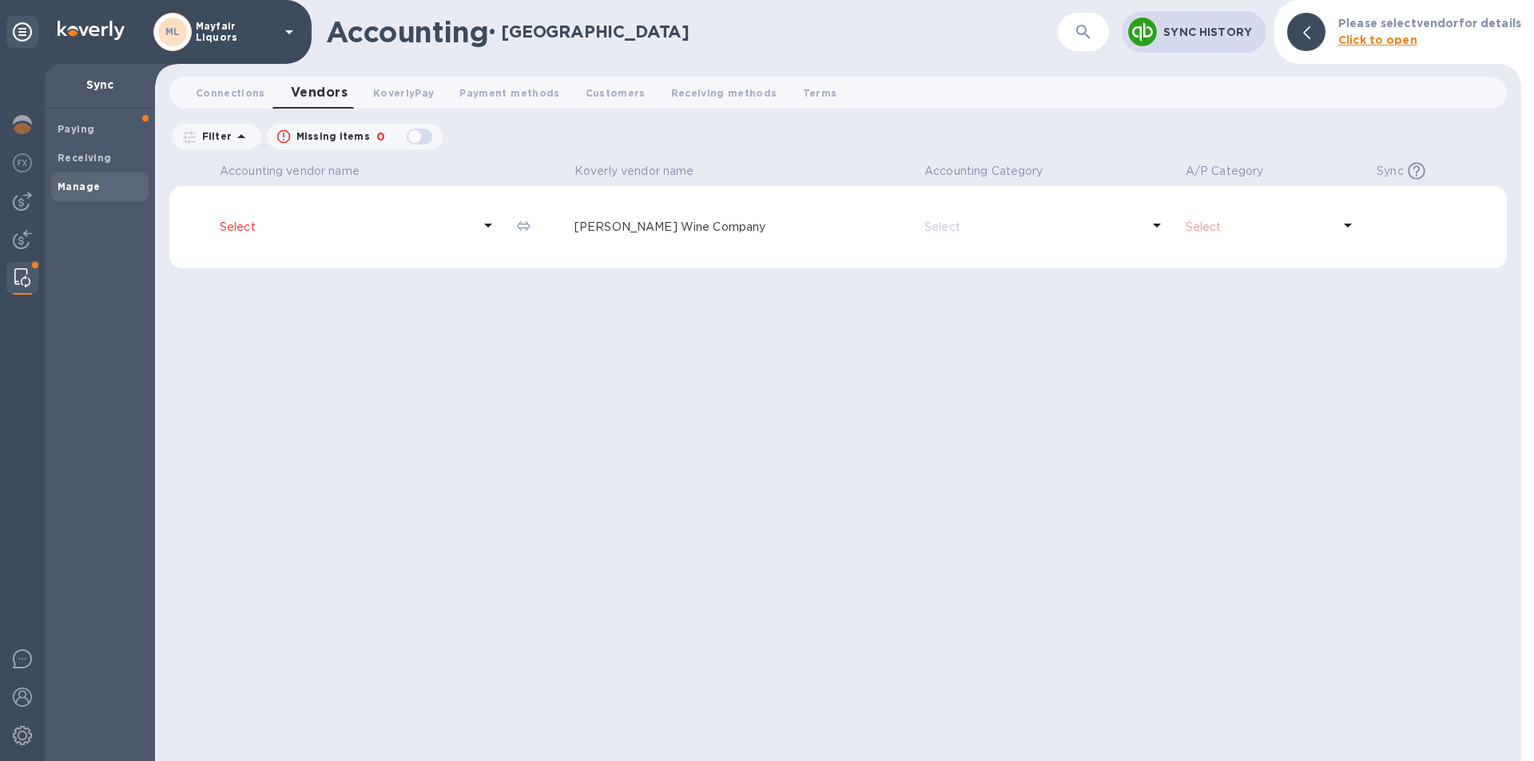
click at [498, 217] on icon at bounding box center [488, 225] width 19 height 19
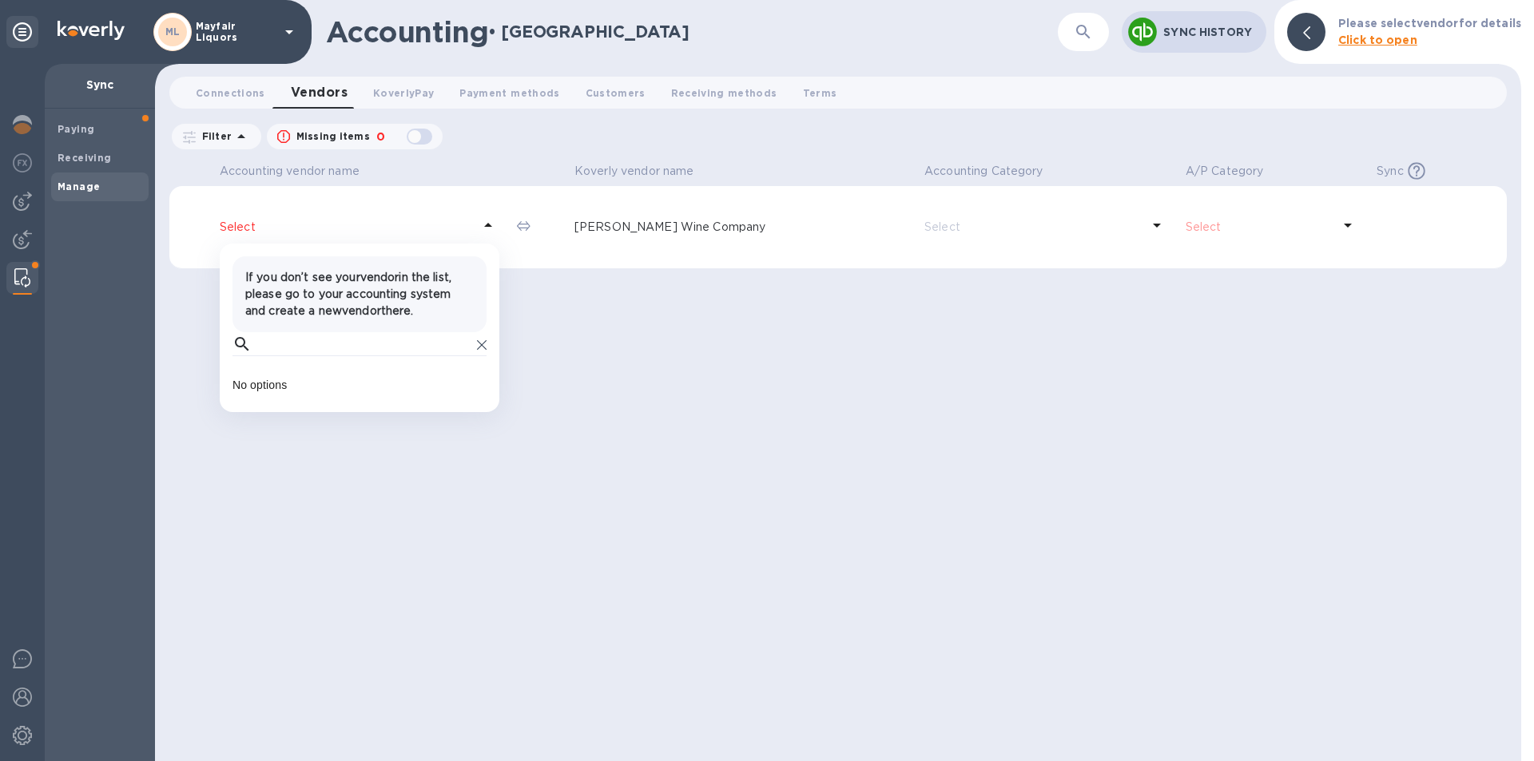
click at [351, 359] on p "​" at bounding box center [359, 368] width 254 height 18
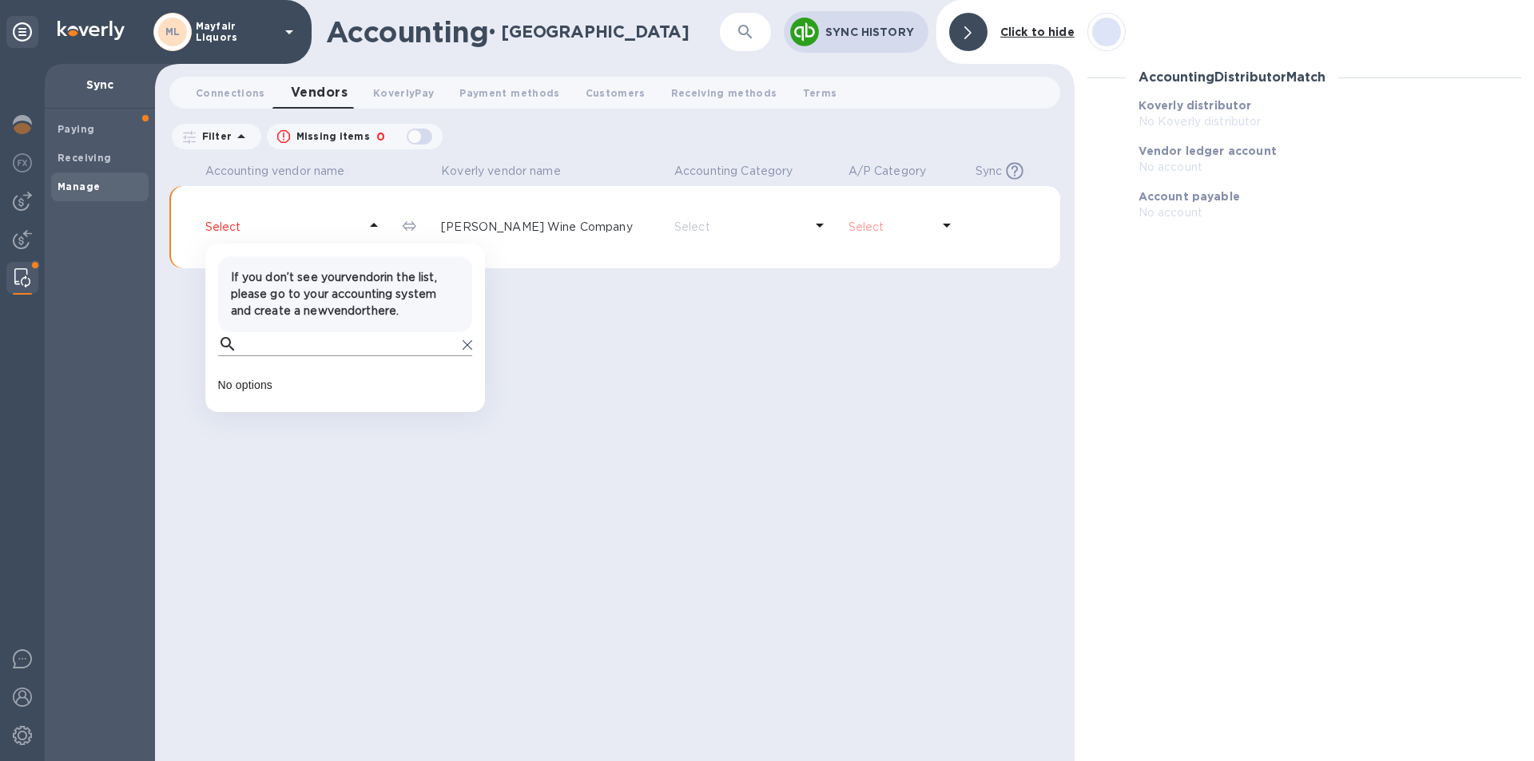
click at [357, 344] on input "text" at bounding box center [350, 344] width 212 height 24
type input "clif"
click at [476, 346] on div "If you don’t see your vendor in the list, please go to your accounting system a…" at bounding box center [345, 324] width 280 height 137
click at [470, 348] on icon at bounding box center [468, 345] width 10 height 10
click at [467, 342] on icon at bounding box center [468, 345] width 10 height 10
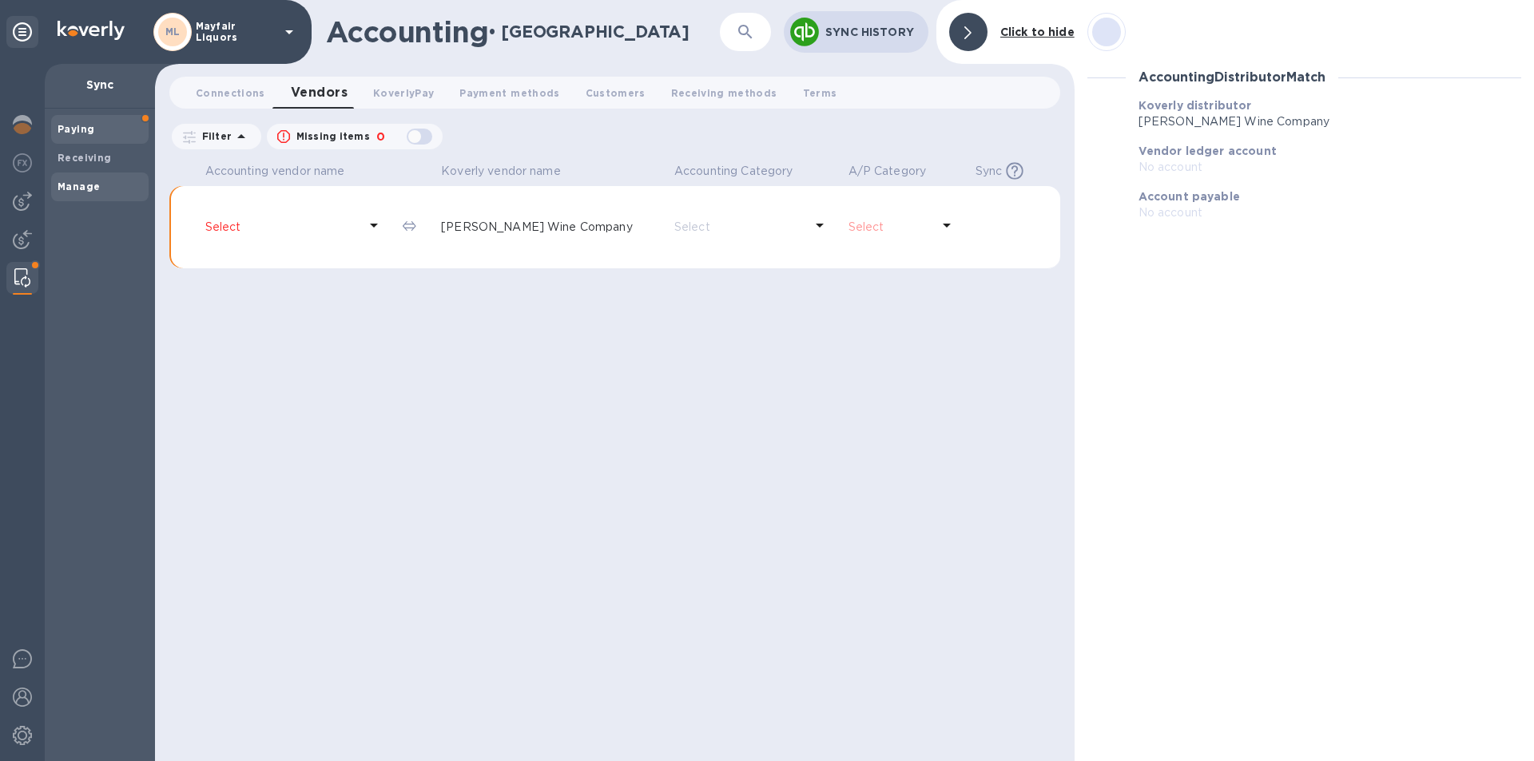
click at [71, 126] on b "Paying" at bounding box center [76, 129] width 37 height 12
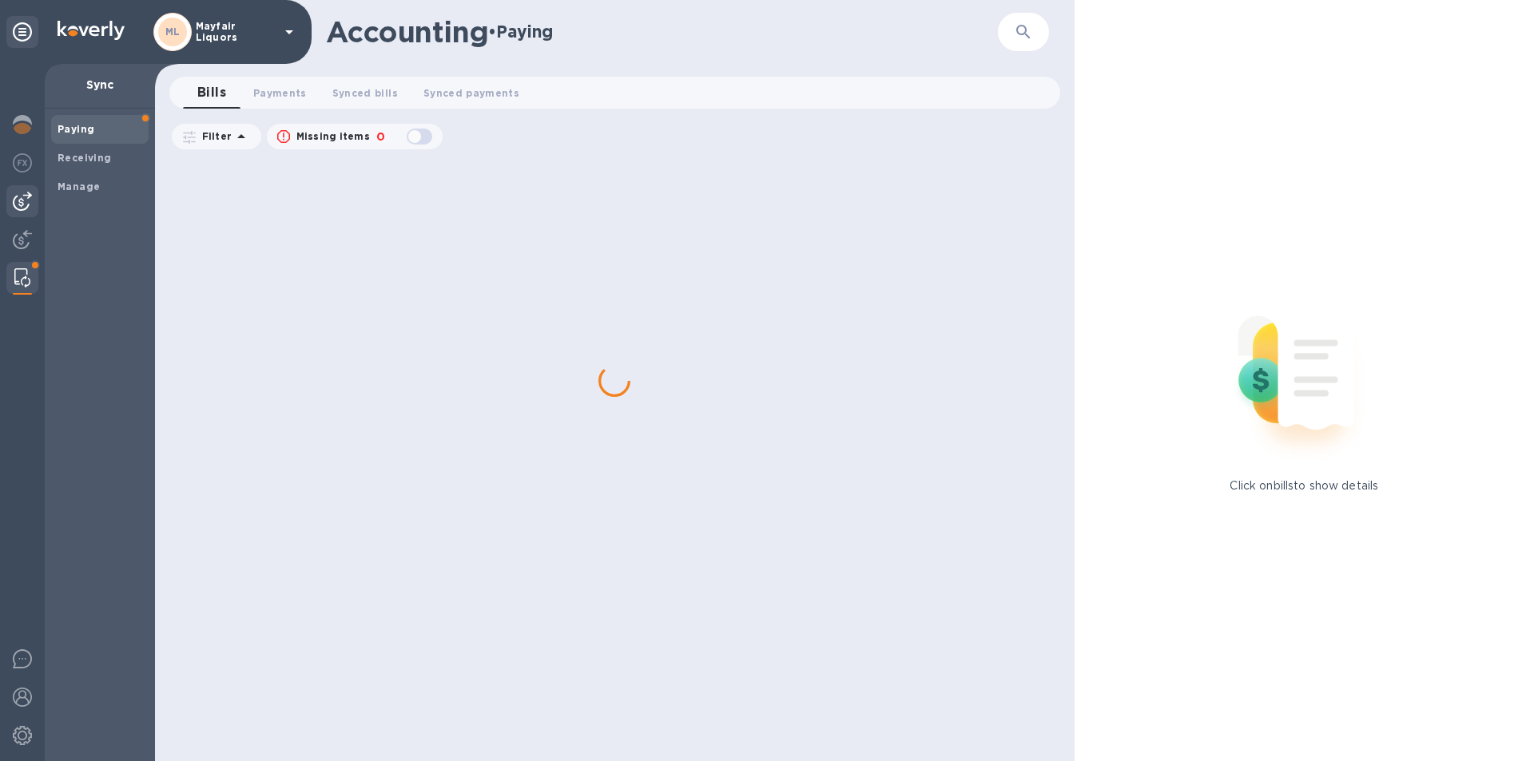
click at [26, 207] on img at bounding box center [22, 201] width 19 height 19
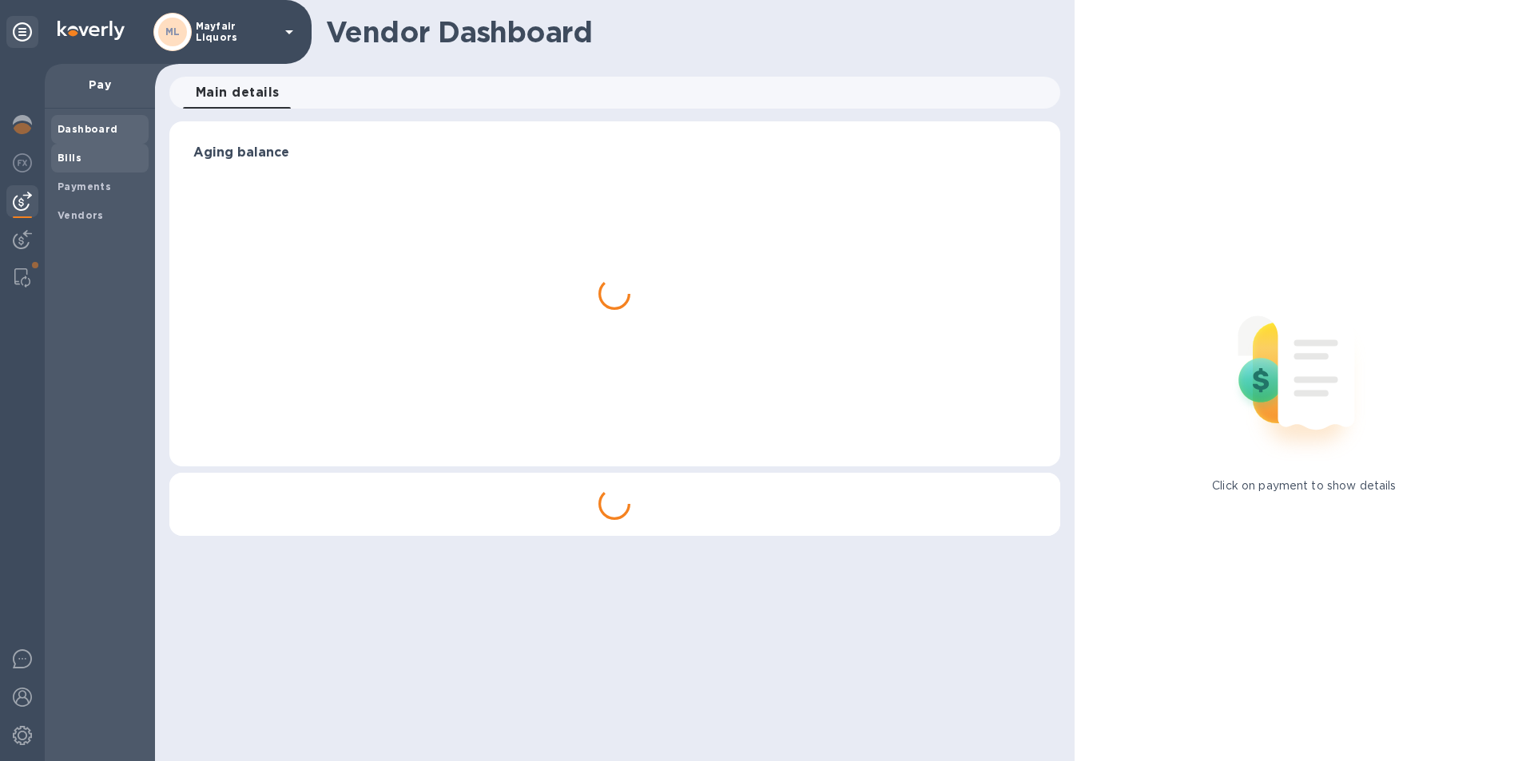
click at [75, 162] on b "Bills" at bounding box center [70, 158] width 24 height 12
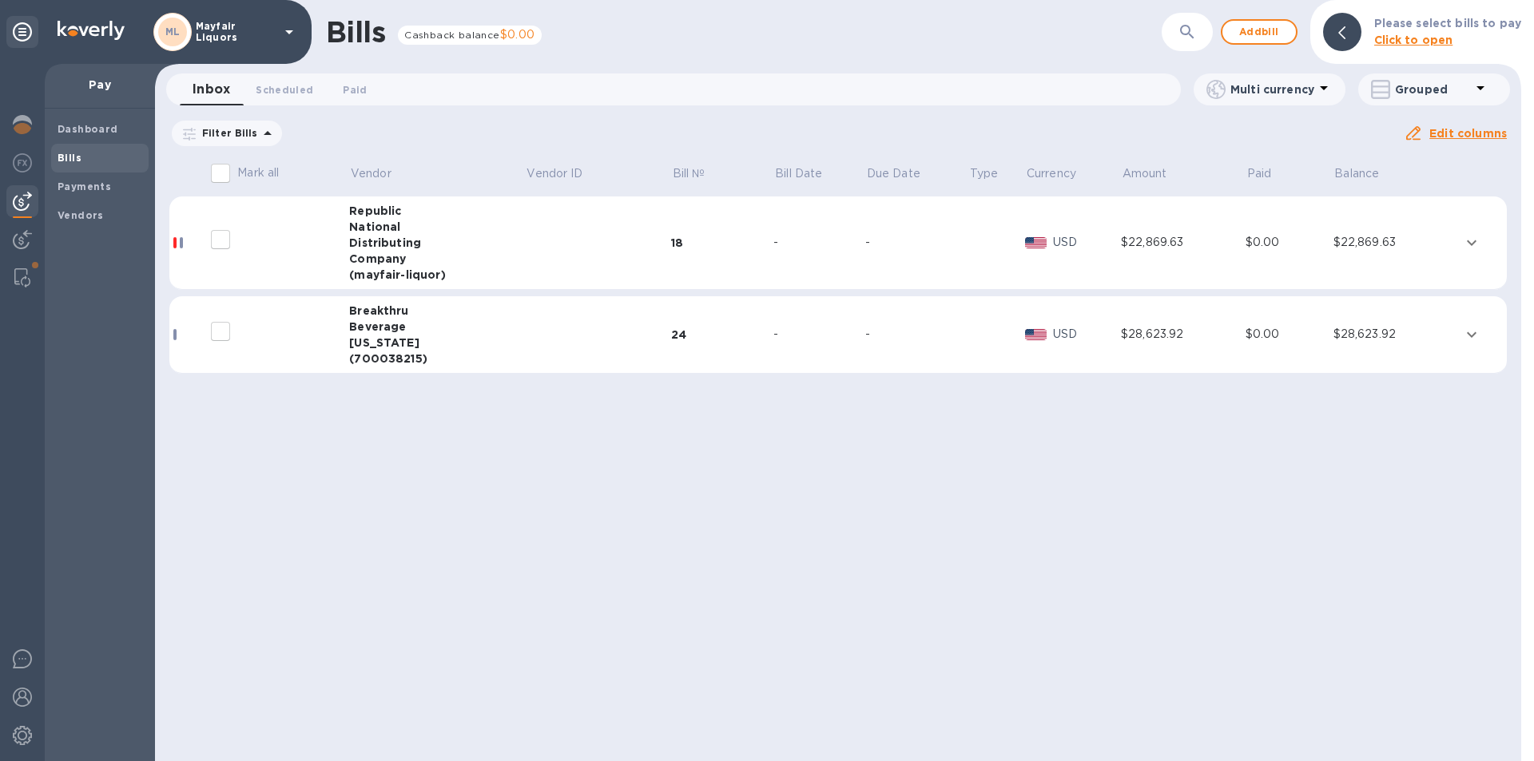
click at [393, 261] on div "Company" at bounding box center [437, 259] width 176 height 16
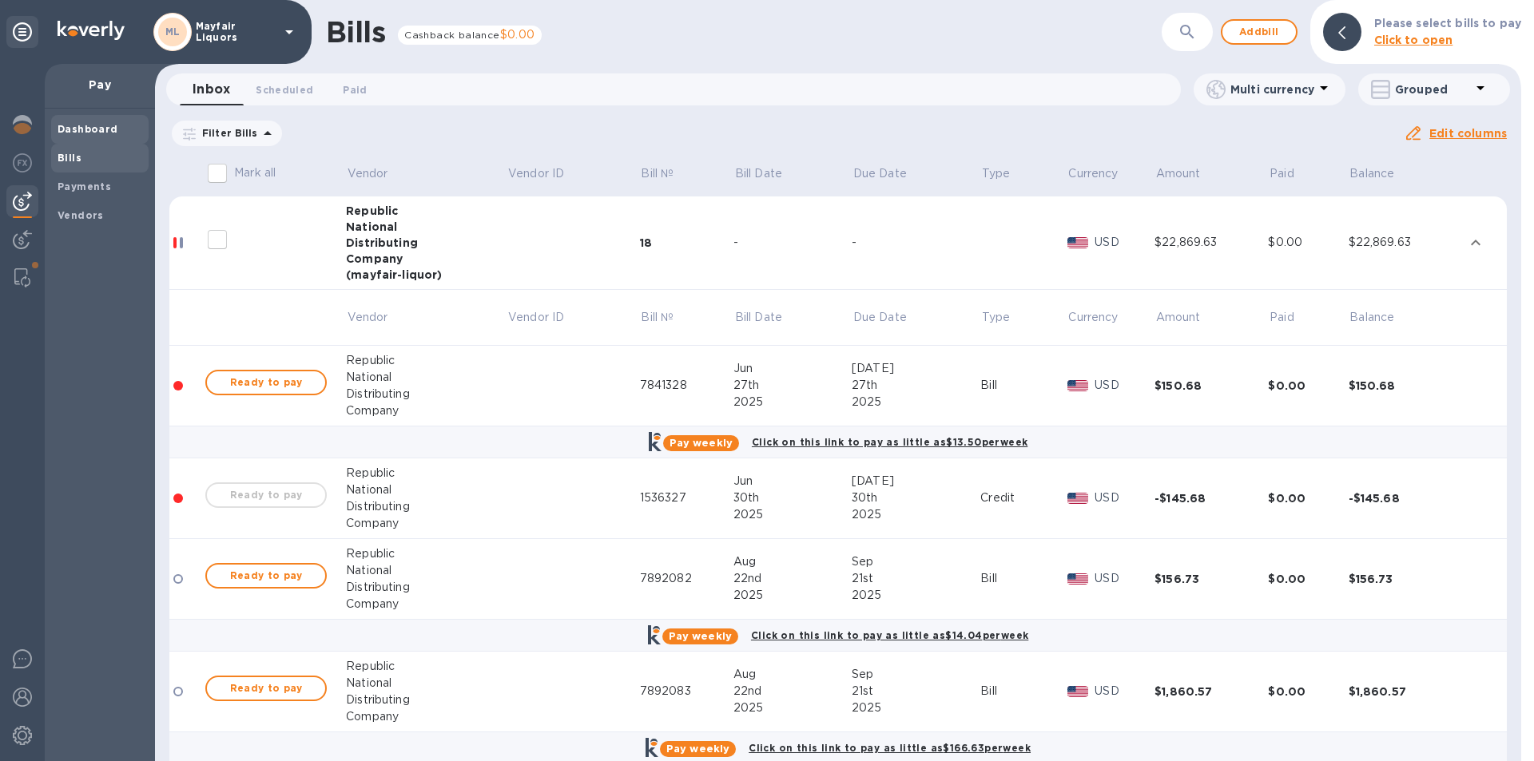
click at [97, 125] on b "Dashboard" at bounding box center [88, 129] width 61 height 12
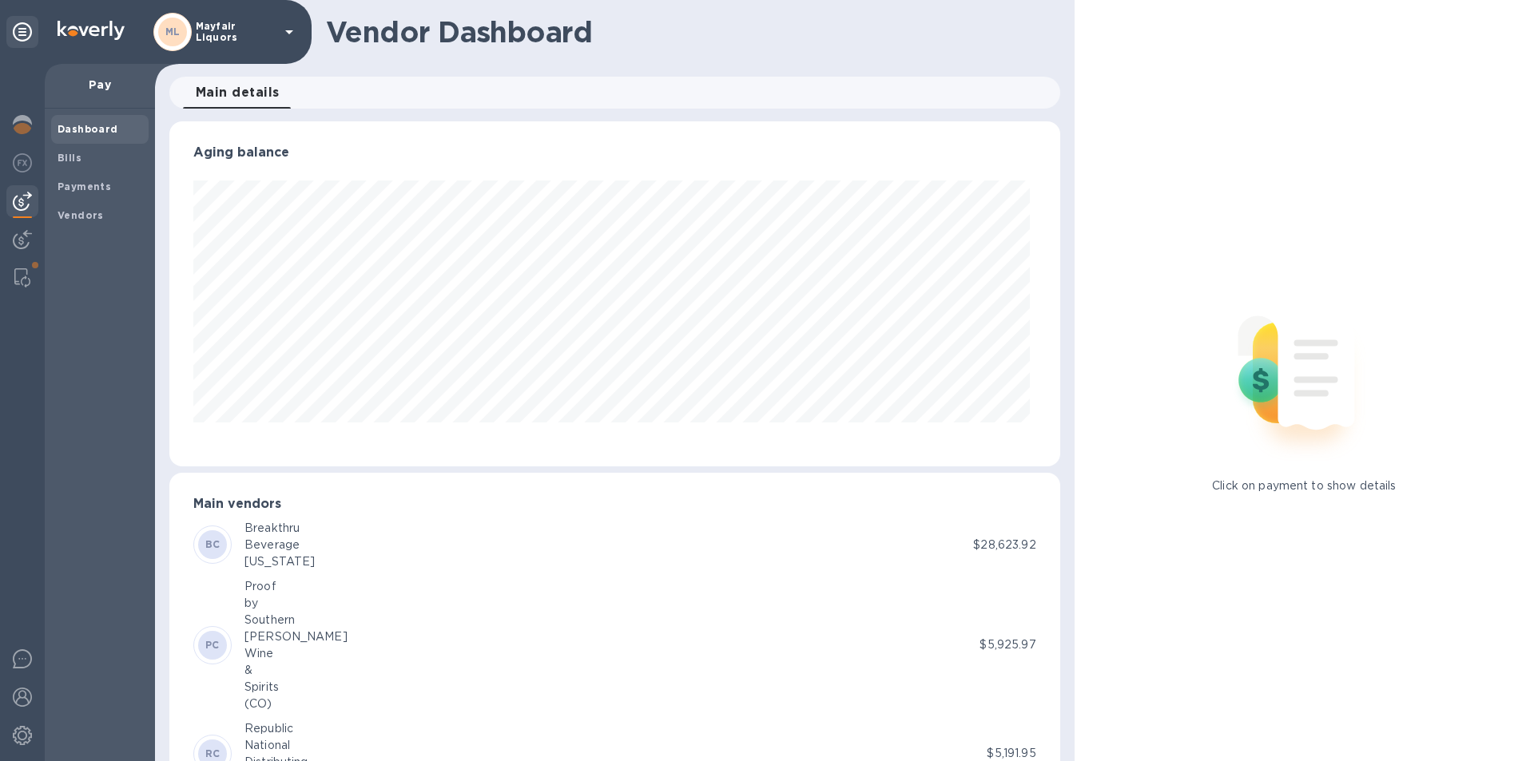
scroll to position [345, 884]
